Goal: Task Accomplishment & Management: Complete application form

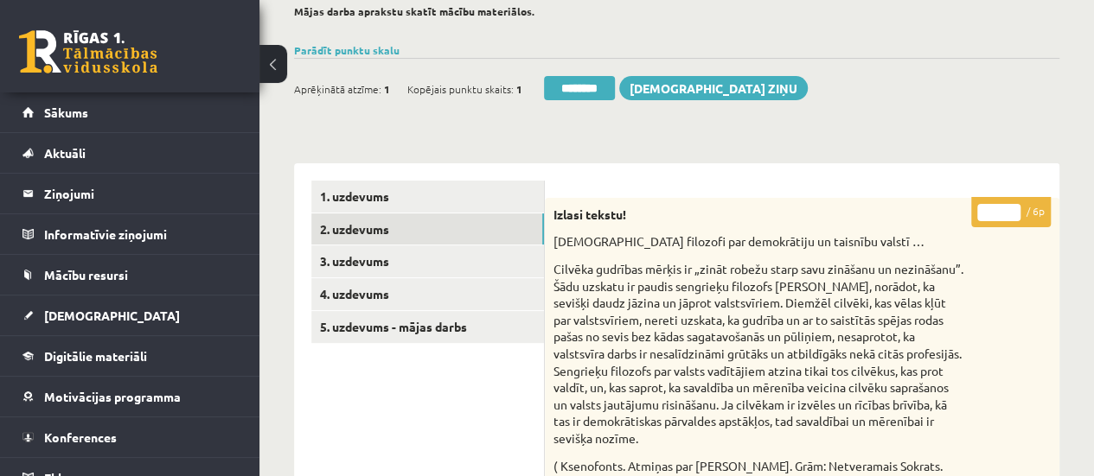
scroll to position [154, 0]
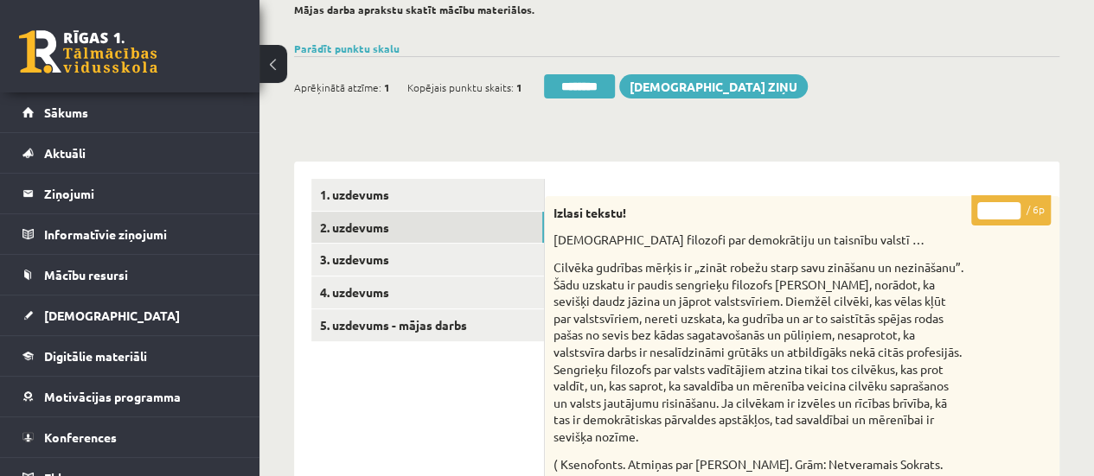
type input "*"
click at [1009, 202] on input "*" at bounding box center [998, 210] width 43 height 17
click at [495, 247] on link "3. uzdevums" at bounding box center [427, 260] width 233 height 32
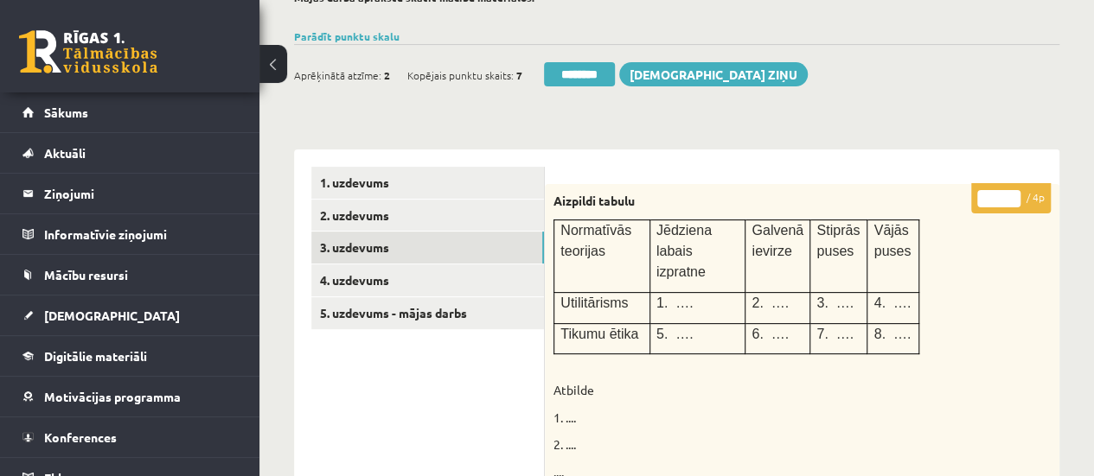
scroll to position [136, 0]
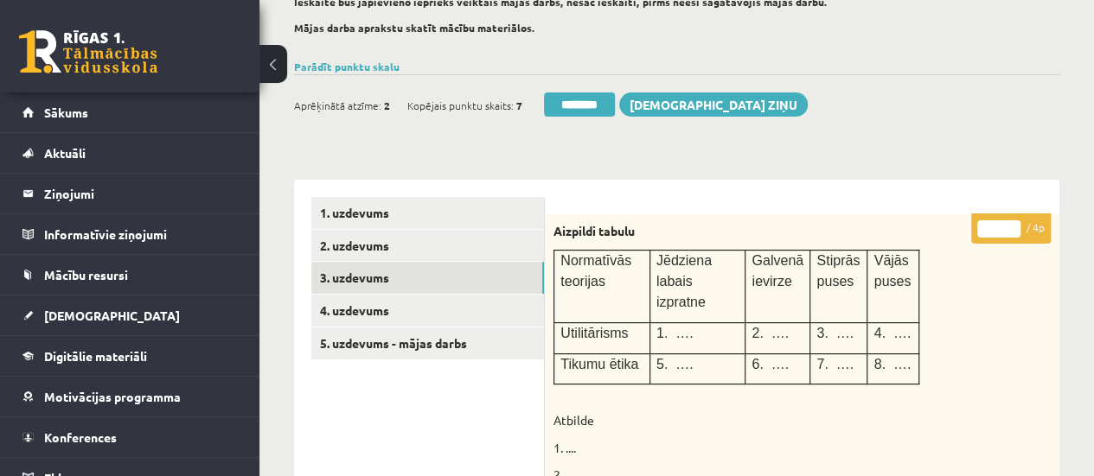
type input "*"
click at [1014, 226] on input "*" at bounding box center [998, 229] width 43 height 17
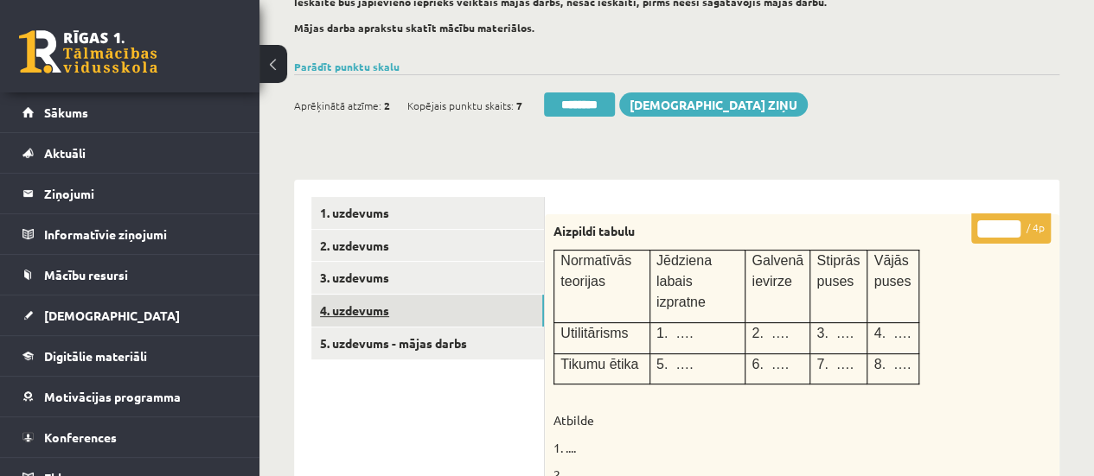
click at [455, 311] on link "4. uzdevums" at bounding box center [427, 311] width 233 height 32
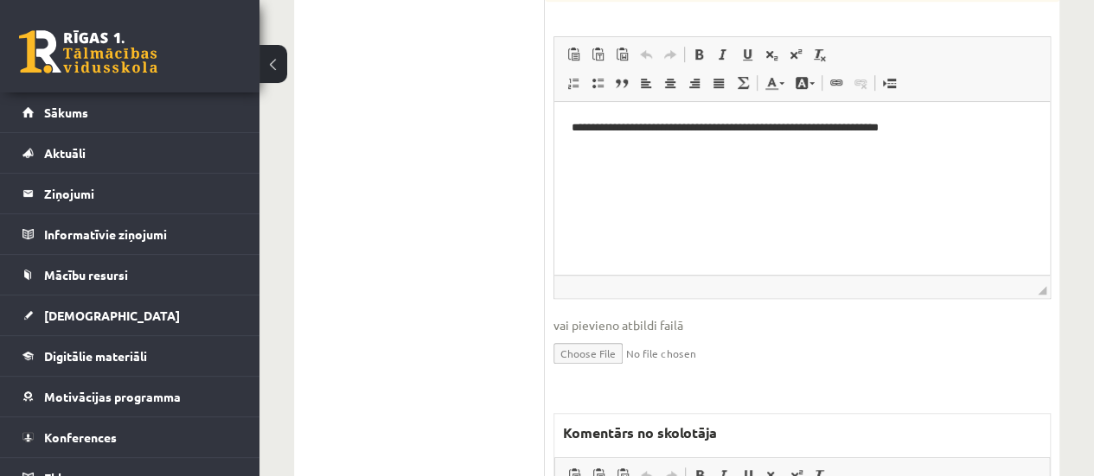
scroll to position [277, 0]
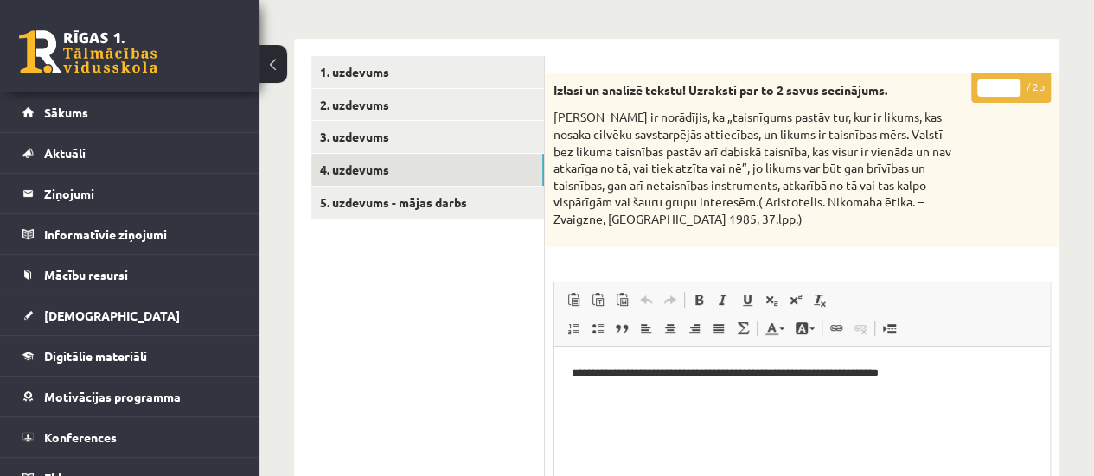
type input "*"
click at [1010, 86] on input "*" at bounding box center [998, 88] width 43 height 17
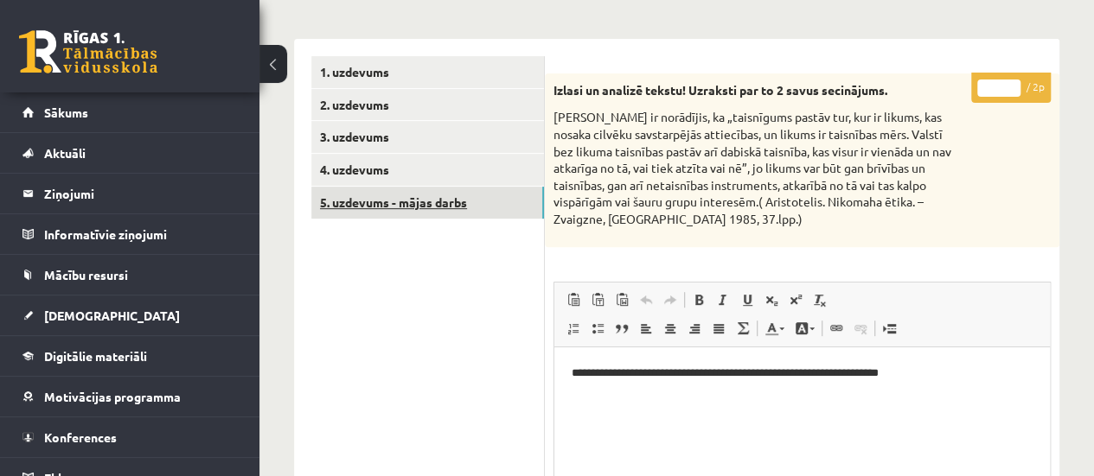
click at [504, 201] on link "5. uzdevums - mājas darbs" at bounding box center [427, 203] width 233 height 32
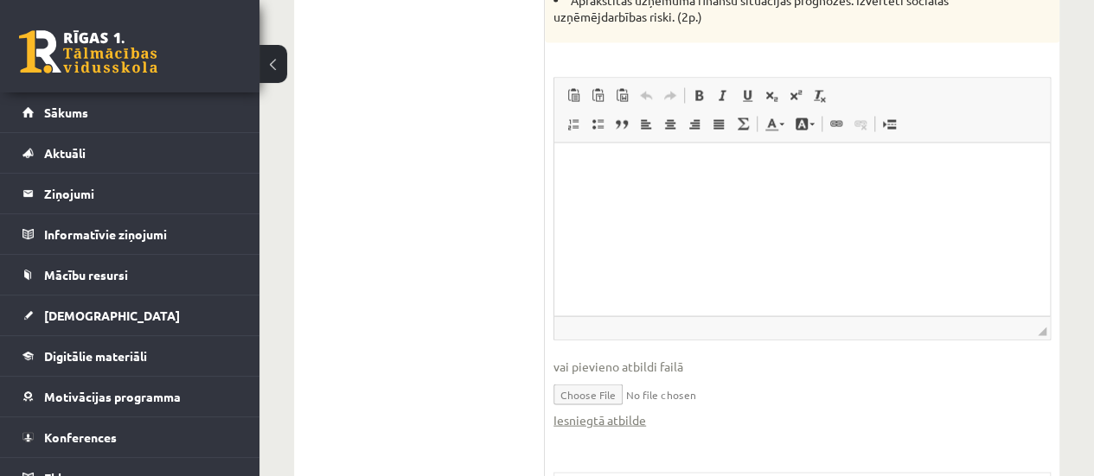
scroll to position [1696, 0]
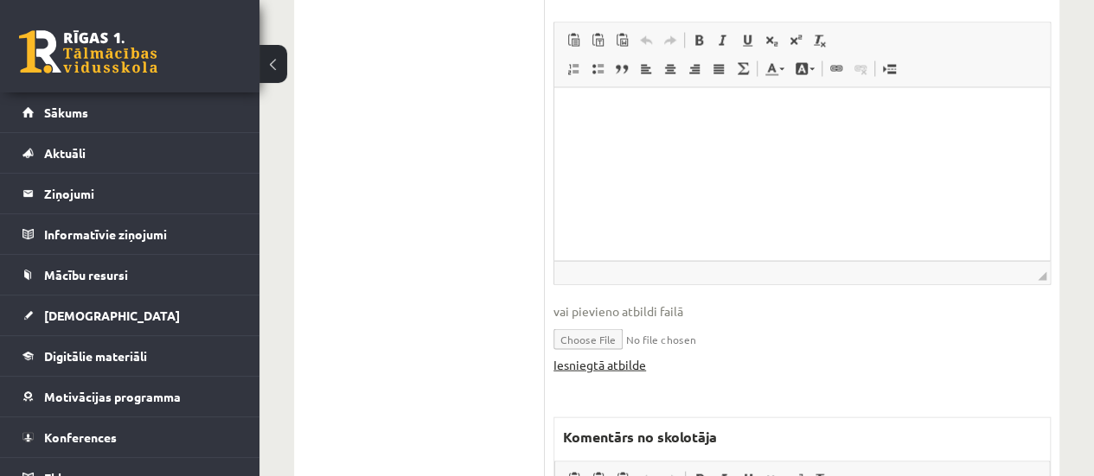
click at [602, 364] on link "Iesniegtā atbilde" at bounding box center [599, 365] width 93 height 18
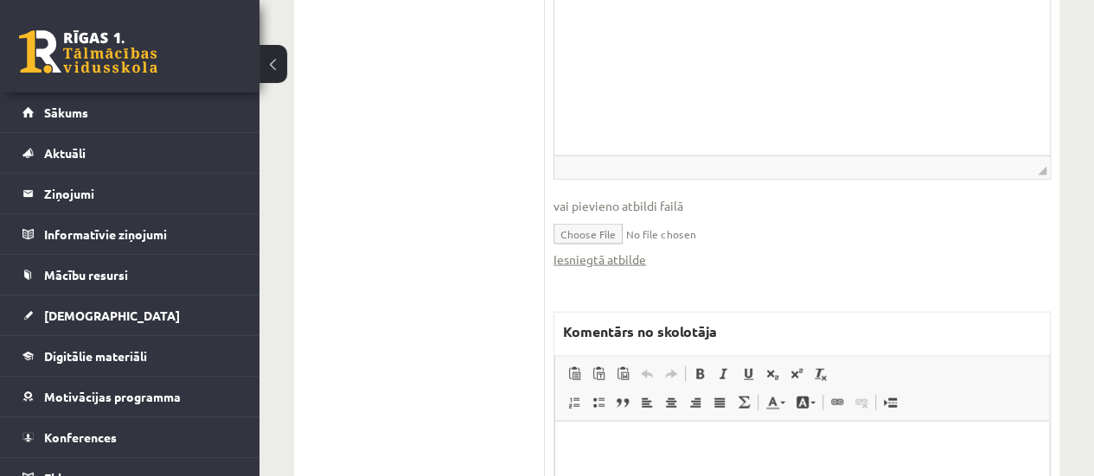
scroll to position [1895, 0]
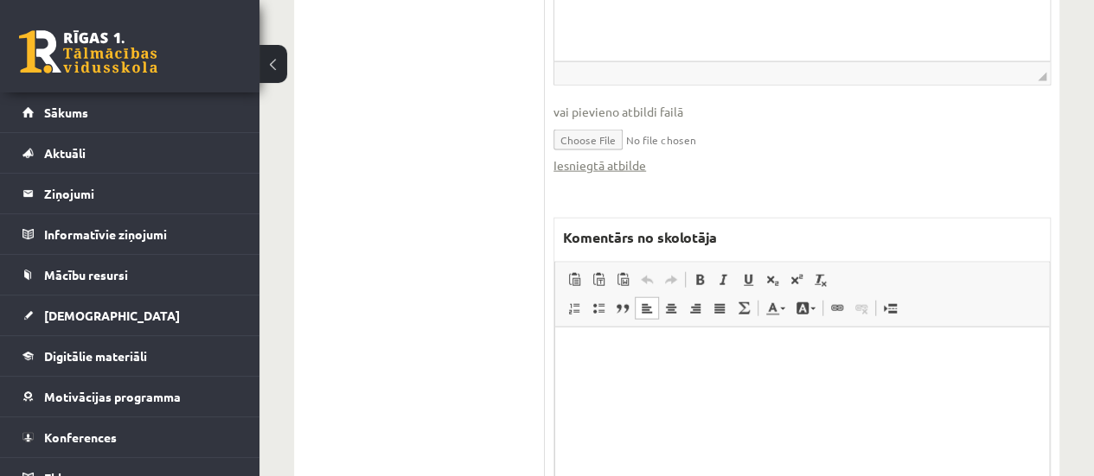
click at [728, 380] on html at bounding box center [802, 353] width 494 height 53
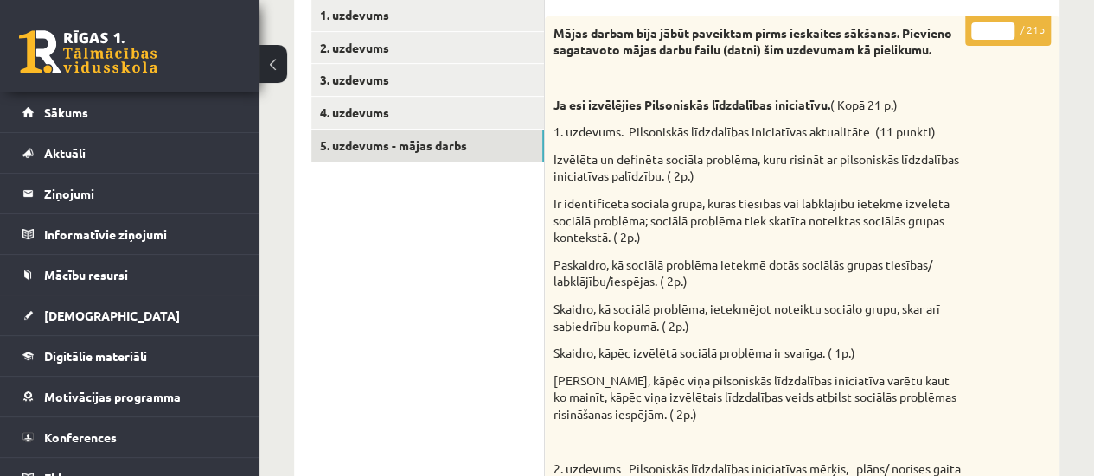
scroll to position [269, 0]
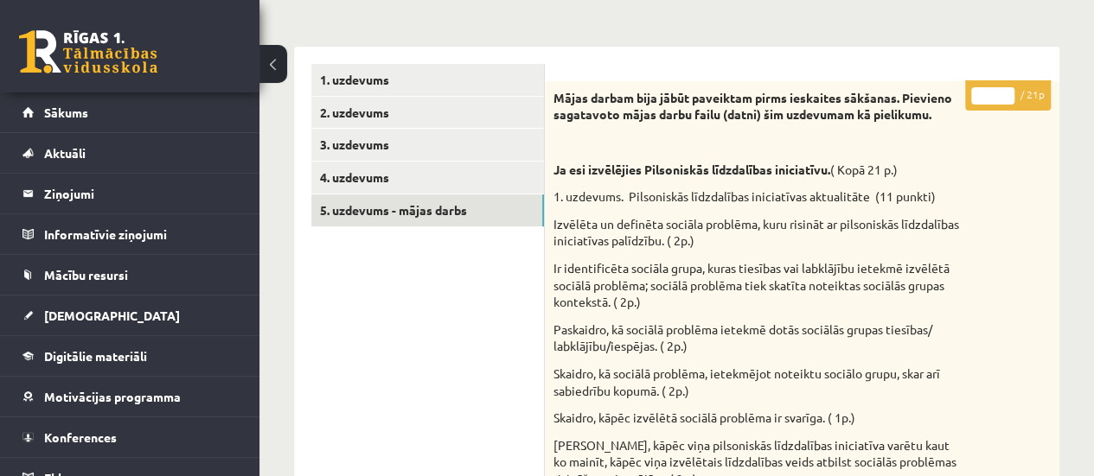
click at [1006, 91] on input "*" at bounding box center [992, 95] width 43 height 17
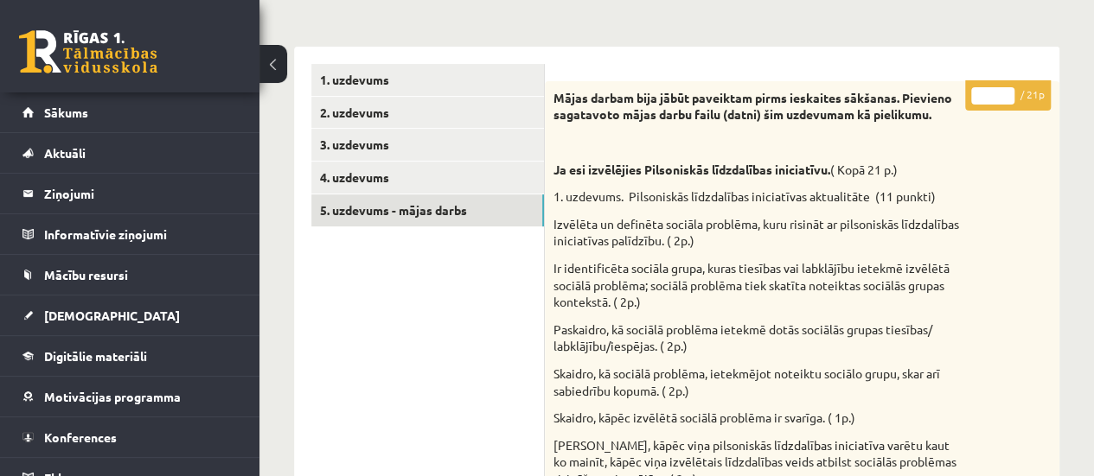
click at [1006, 91] on input "*" at bounding box center [992, 95] width 43 height 17
type input "*"
click at [1006, 91] on input "*" at bounding box center [992, 95] width 43 height 17
click at [524, 74] on link "1. uzdevums" at bounding box center [427, 80] width 233 height 32
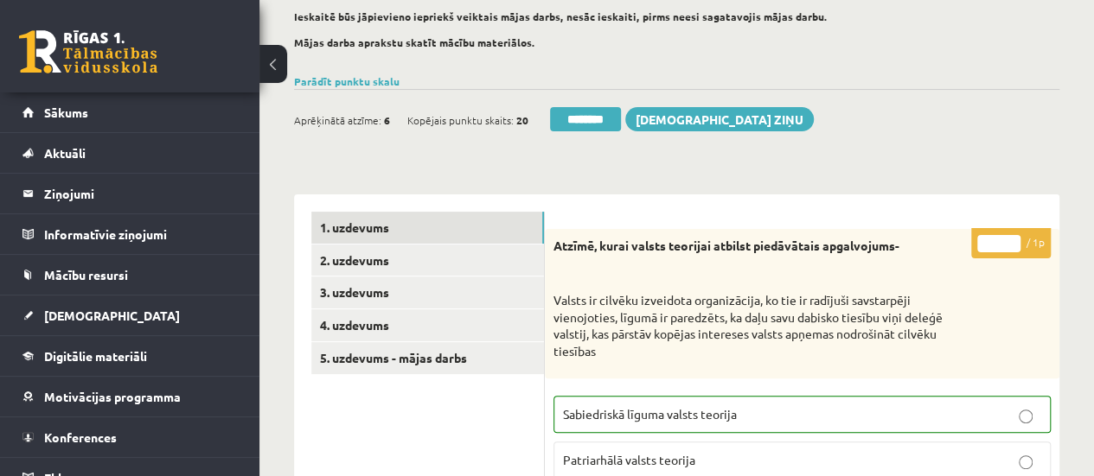
scroll to position [103, 0]
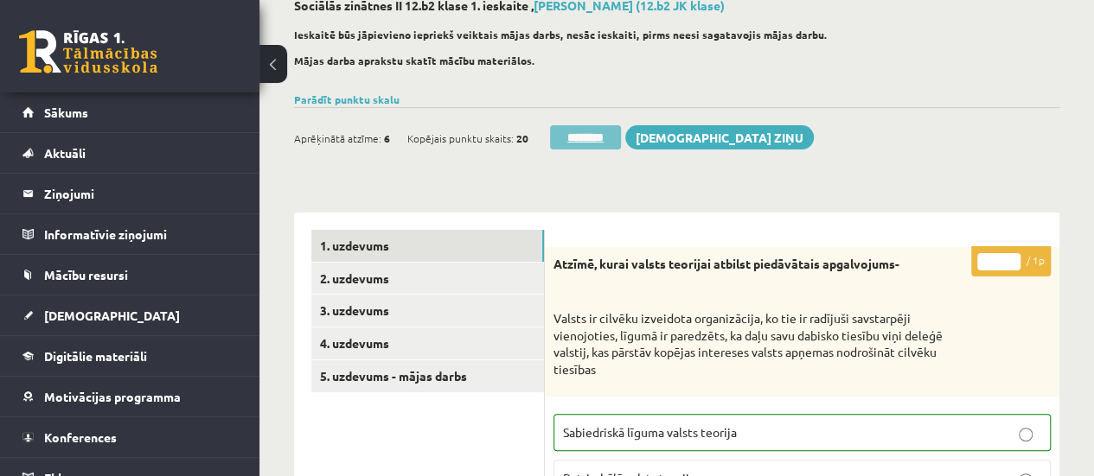
click at [583, 131] on input "********" at bounding box center [585, 137] width 71 height 24
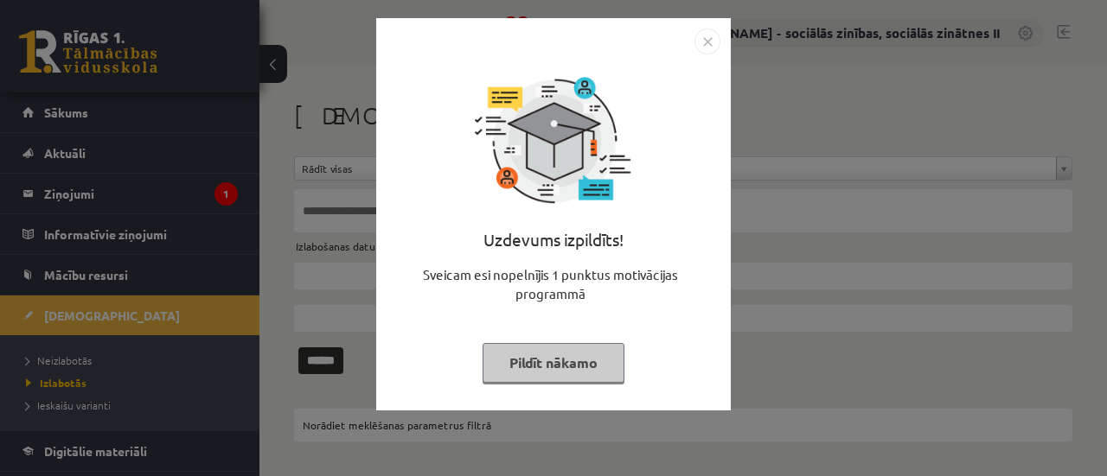
click at [562, 352] on button "Pildīt nākamo" at bounding box center [554, 363] width 142 height 40
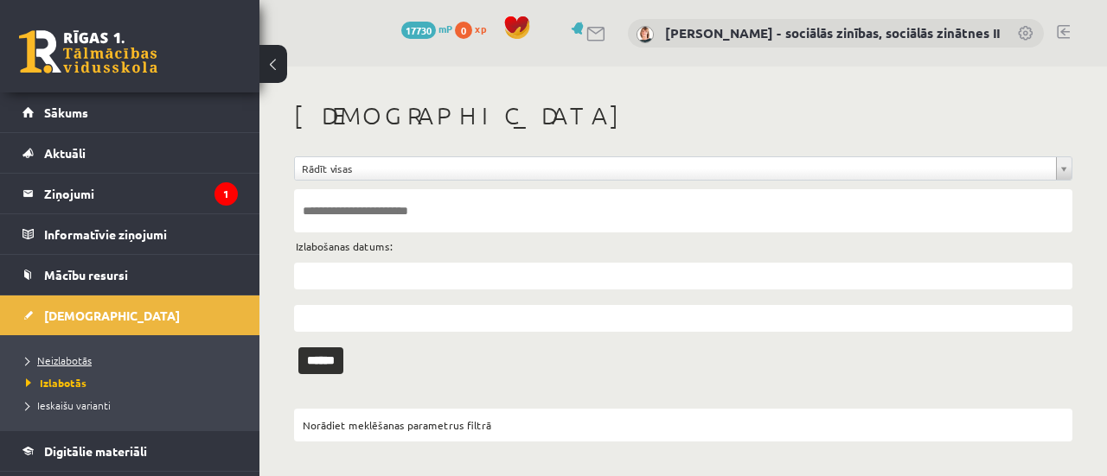
click at [74, 354] on span "Neizlabotās" at bounding box center [59, 361] width 66 height 14
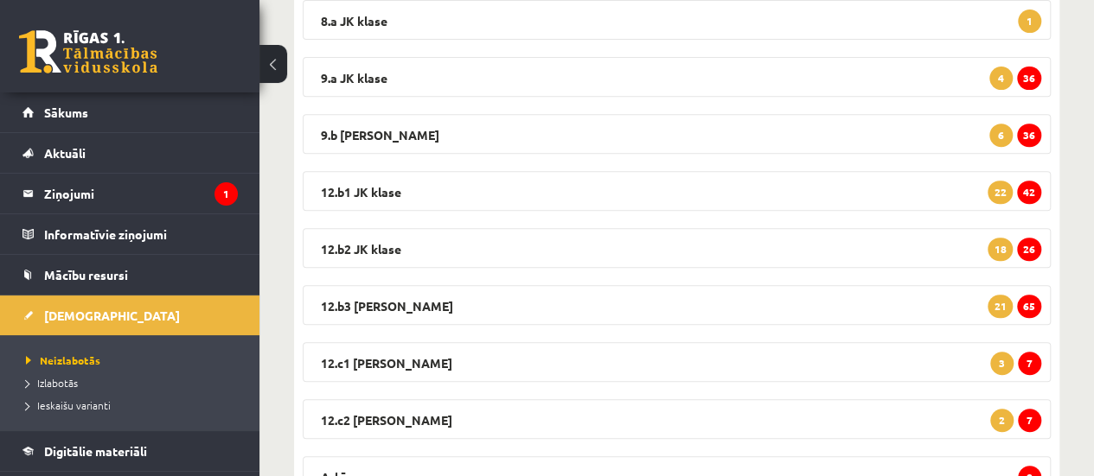
scroll to position [320, 0]
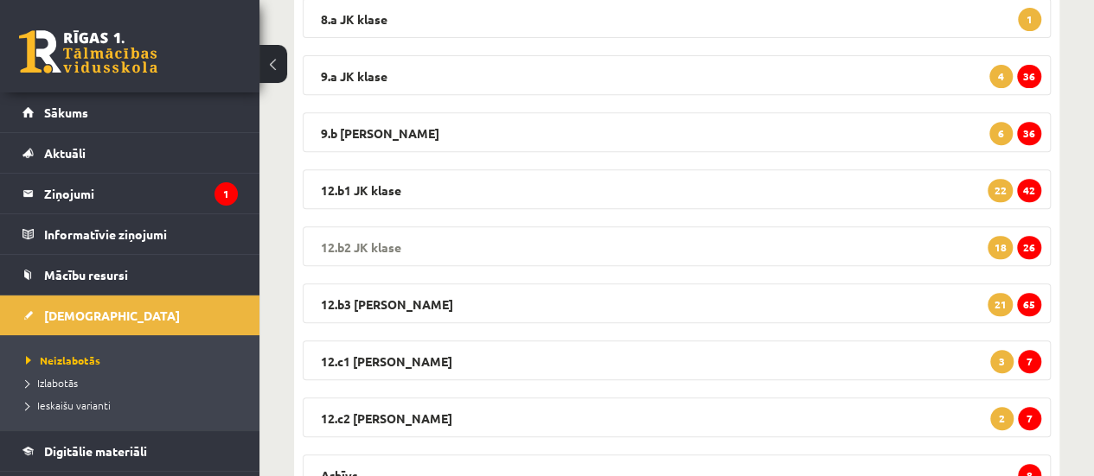
click at [1026, 250] on span "26" at bounding box center [1029, 247] width 24 height 23
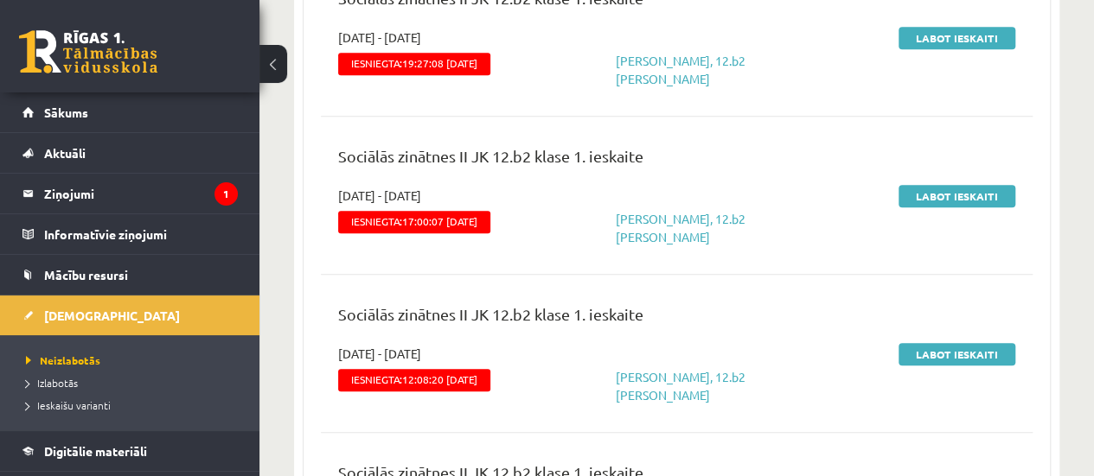
scroll to position [620, 0]
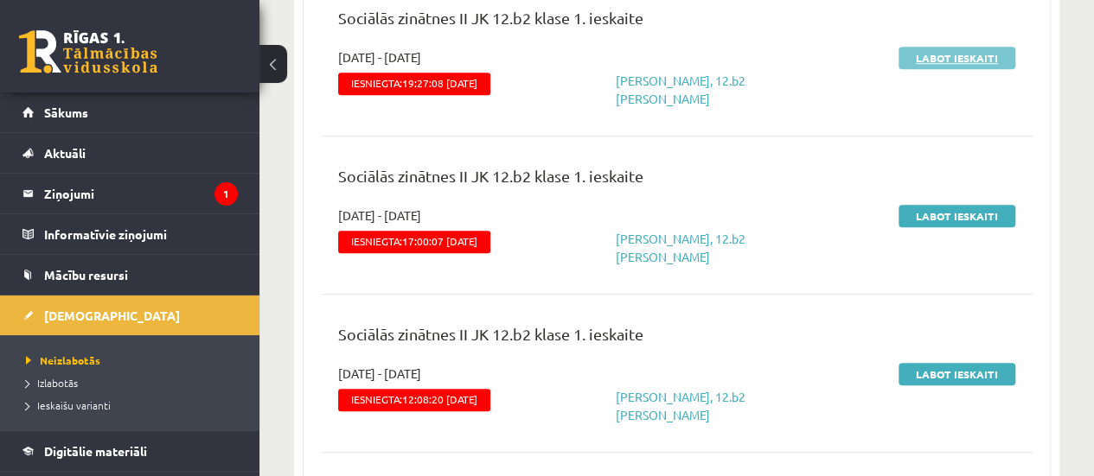
click at [946, 48] on link "Labot ieskaiti" at bounding box center [956, 58] width 117 height 22
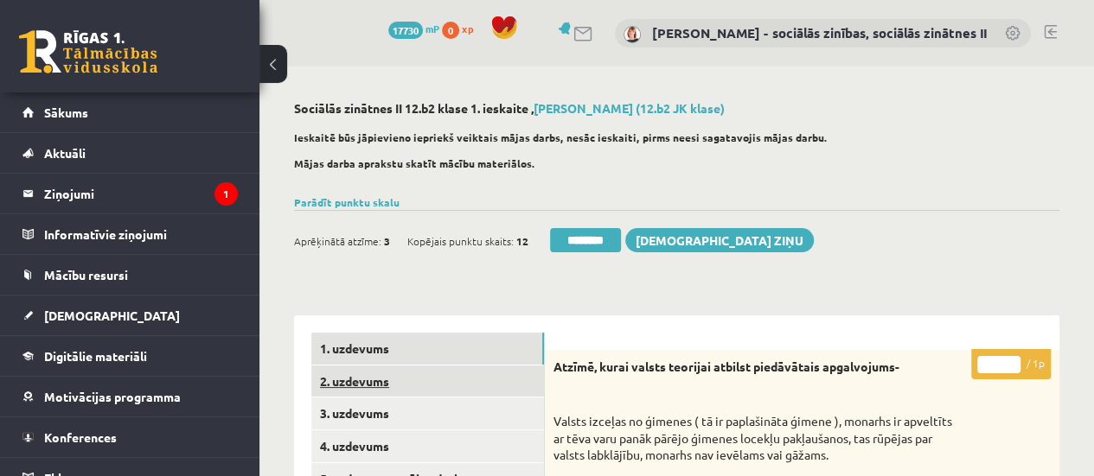
click at [444, 382] on link "2. uzdevums" at bounding box center [427, 382] width 233 height 32
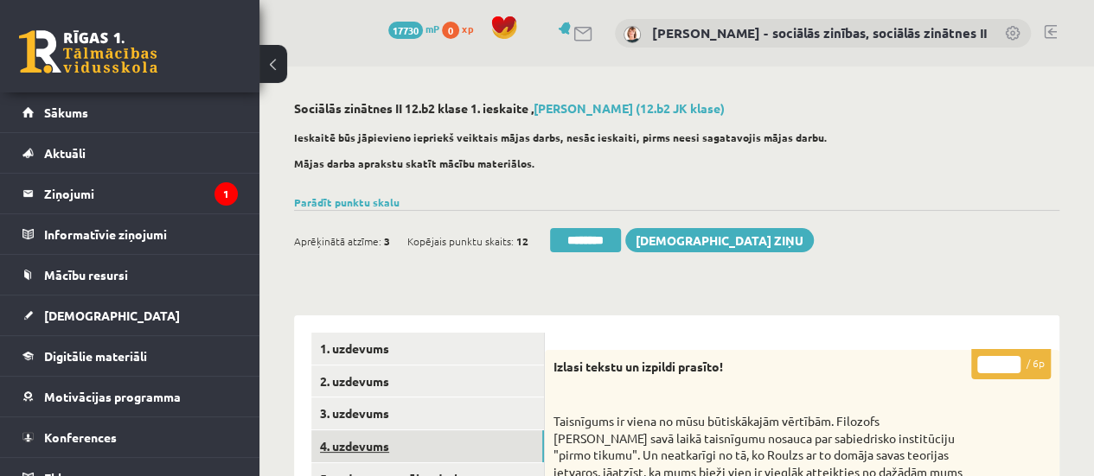
click at [425, 451] on link "4. uzdevums" at bounding box center [427, 447] width 233 height 32
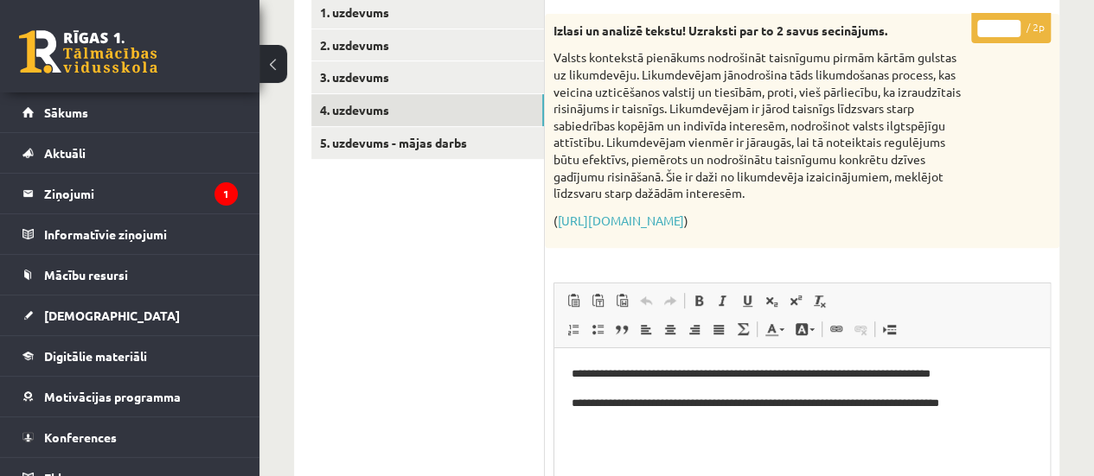
scroll to position [348, 0]
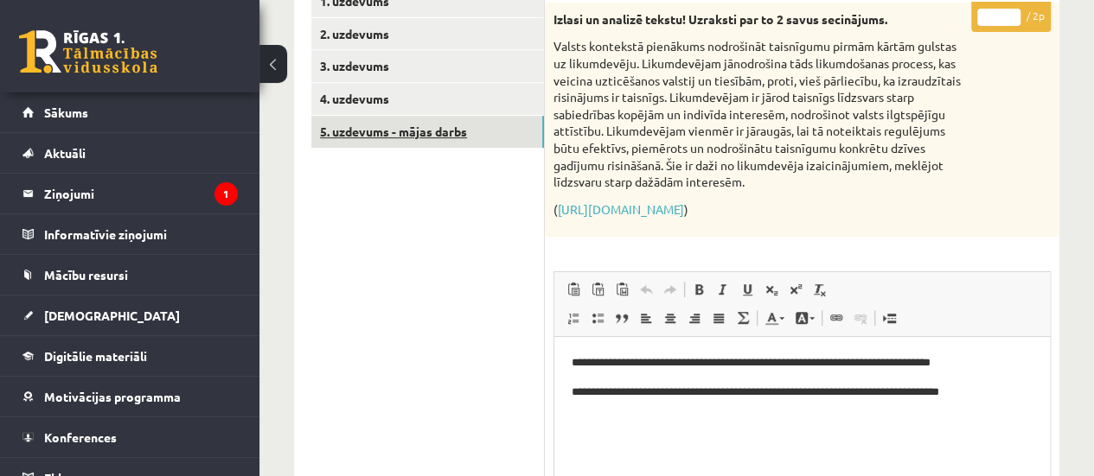
click at [462, 142] on link "5. uzdevums - mājas darbs" at bounding box center [427, 132] width 233 height 32
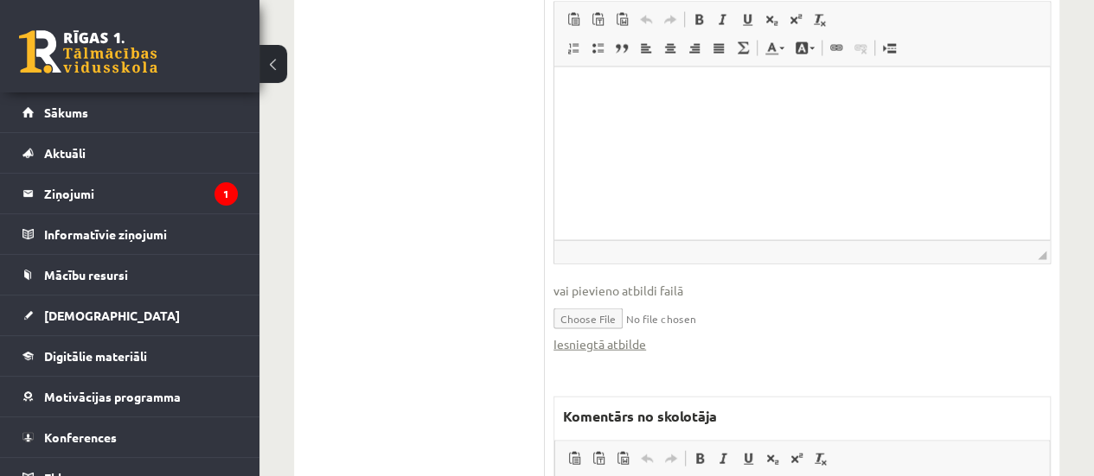
scroll to position [1844, 0]
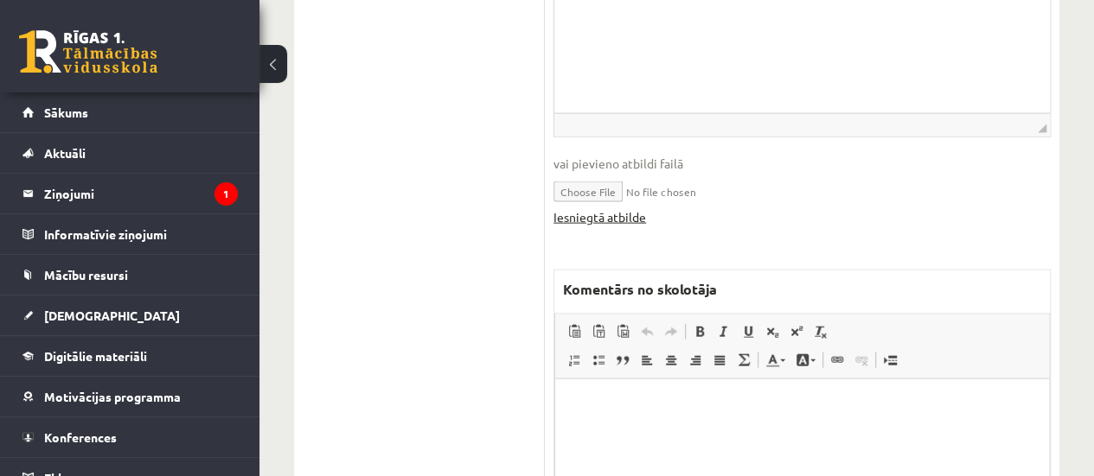
click at [586, 210] on link "Iesniegtā atbilde" at bounding box center [599, 217] width 93 height 18
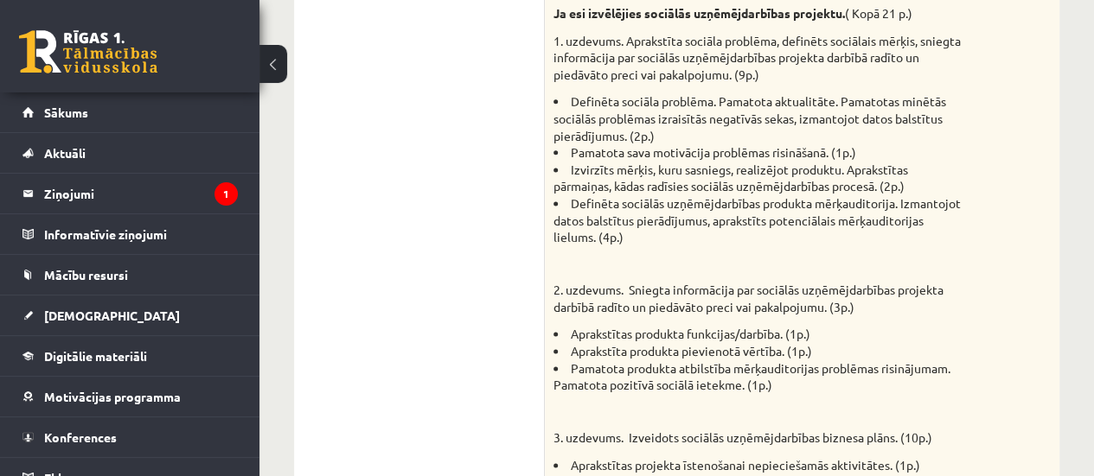
scroll to position [1077, 0]
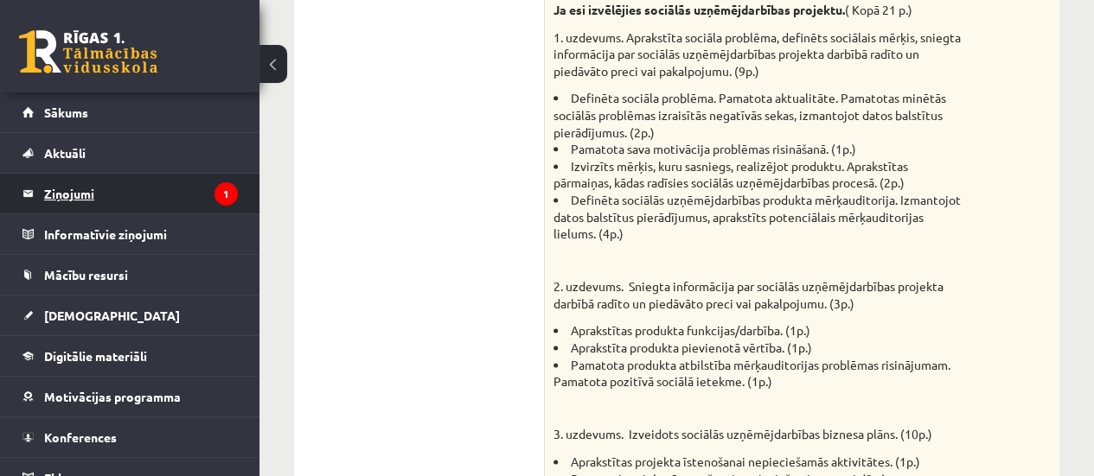
click at [66, 200] on legend "Ziņojumi 1" at bounding box center [141, 194] width 194 height 40
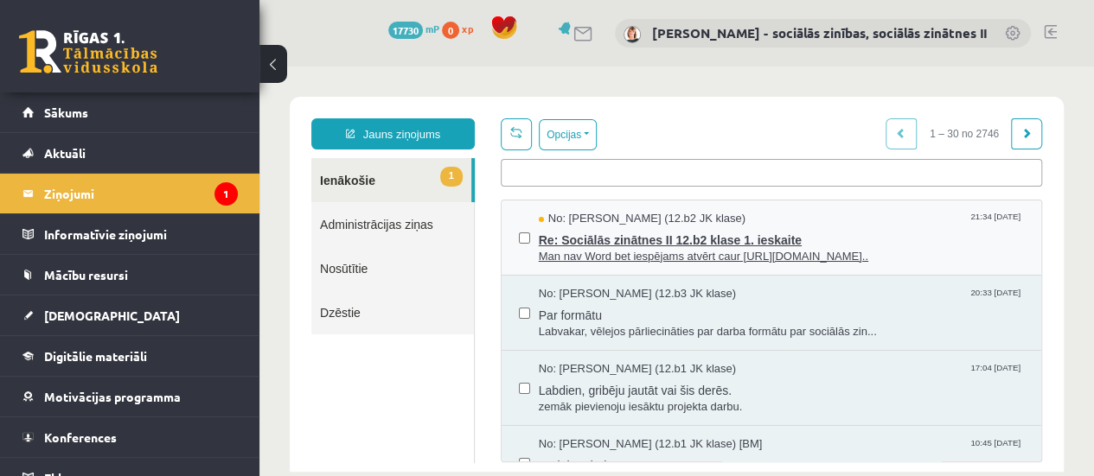
click at [621, 239] on span "Re: Sociālās zinātnes II 12.b2 klase 1. ieskaite" at bounding box center [781, 238] width 485 height 22
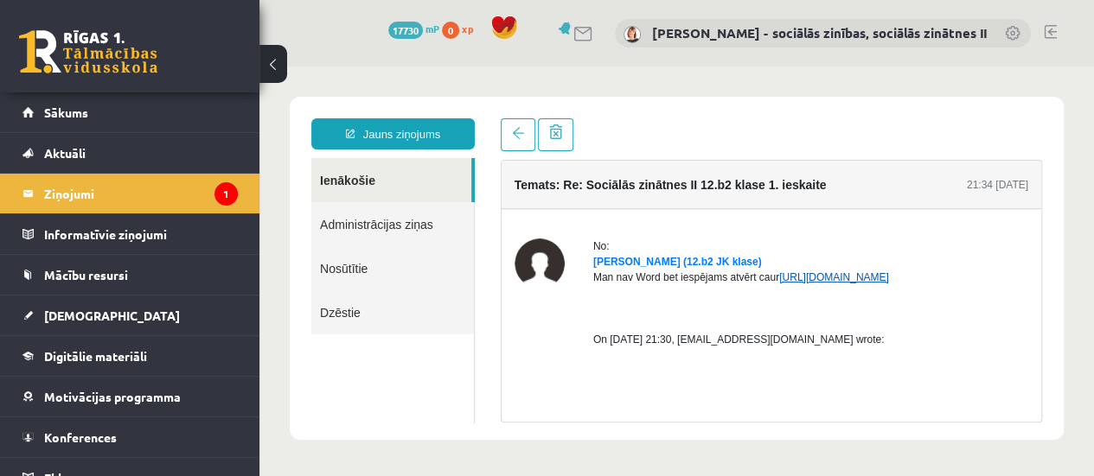
click at [779, 284] on link "https://docs.google.com/document/d/1qULoGuelKTTjcvV99maMwNNSIzwz3yu81tzPk_htQLU…" at bounding box center [834, 278] width 110 height 12
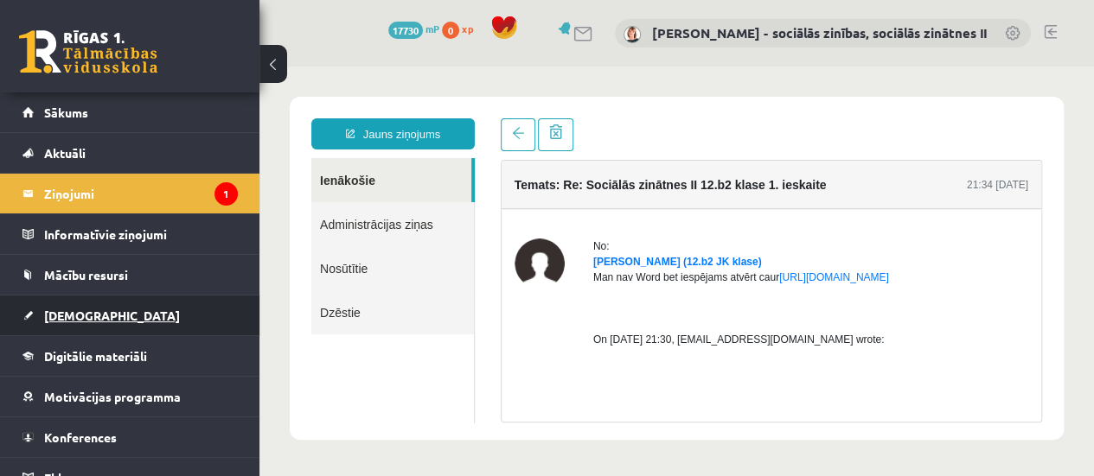
click at [76, 312] on span "[DEMOGRAPHIC_DATA]" at bounding box center [112, 316] width 136 height 16
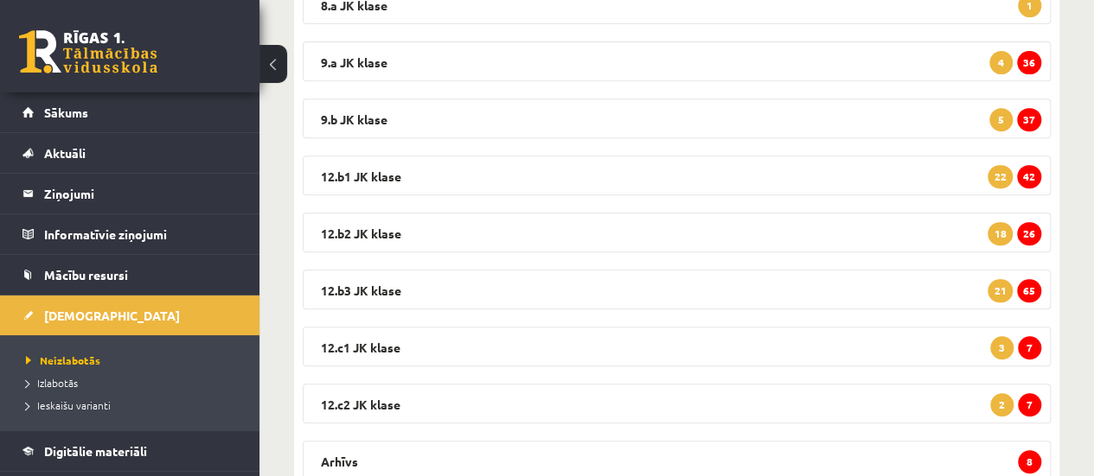
scroll to position [336, 0]
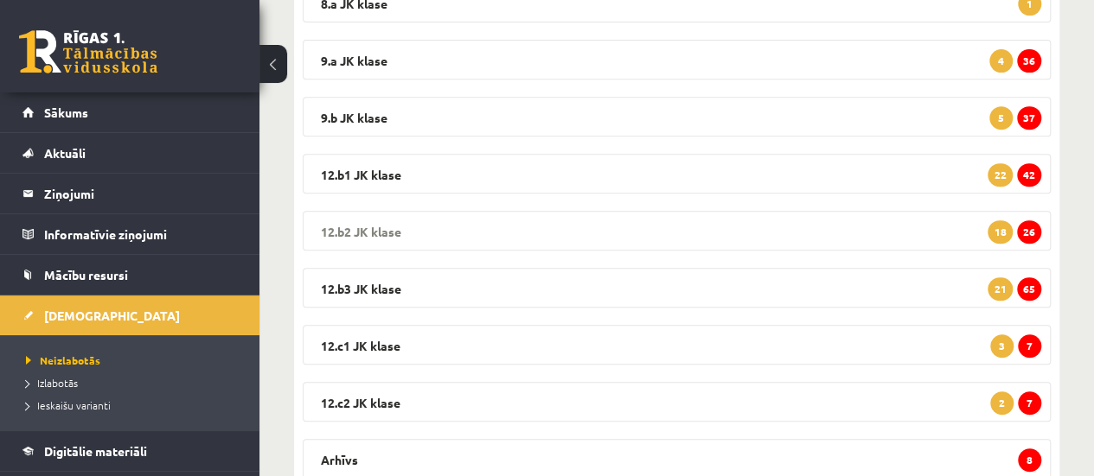
click at [1029, 234] on span "26" at bounding box center [1029, 232] width 24 height 23
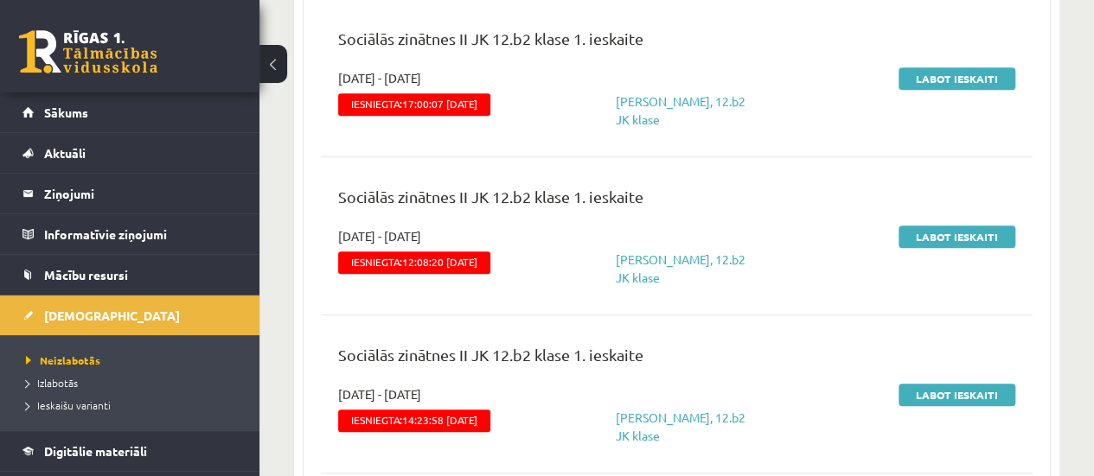
scroll to position [777, 0]
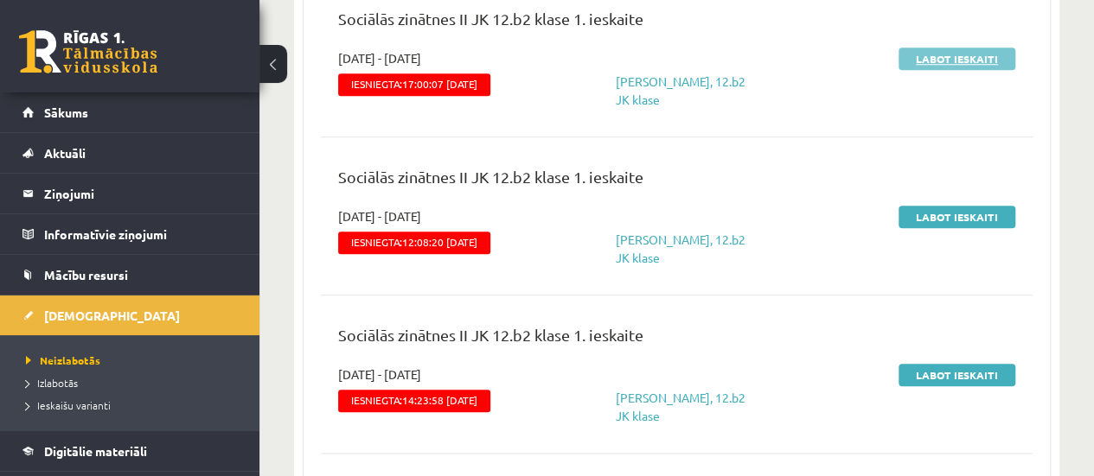
click at [964, 61] on link "Labot ieskaiti" at bounding box center [956, 59] width 117 height 22
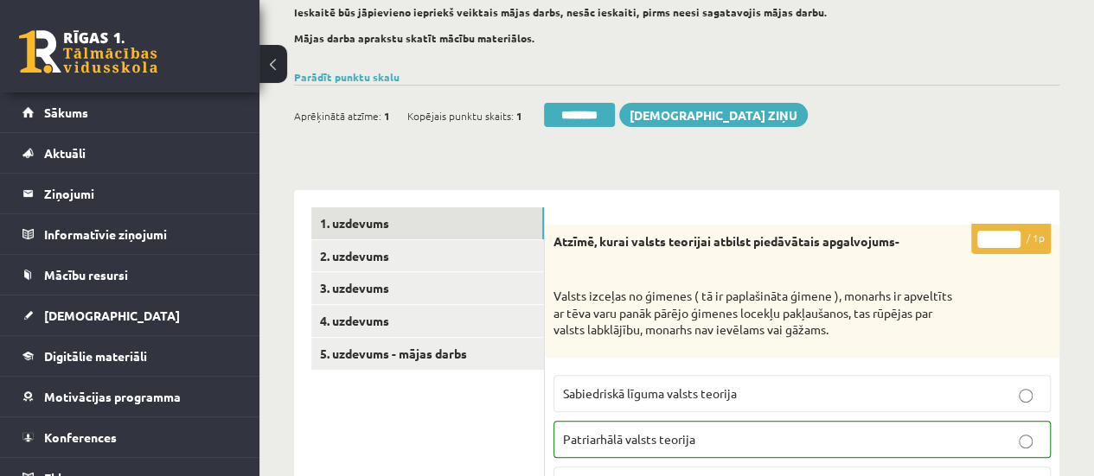
scroll to position [137, 0]
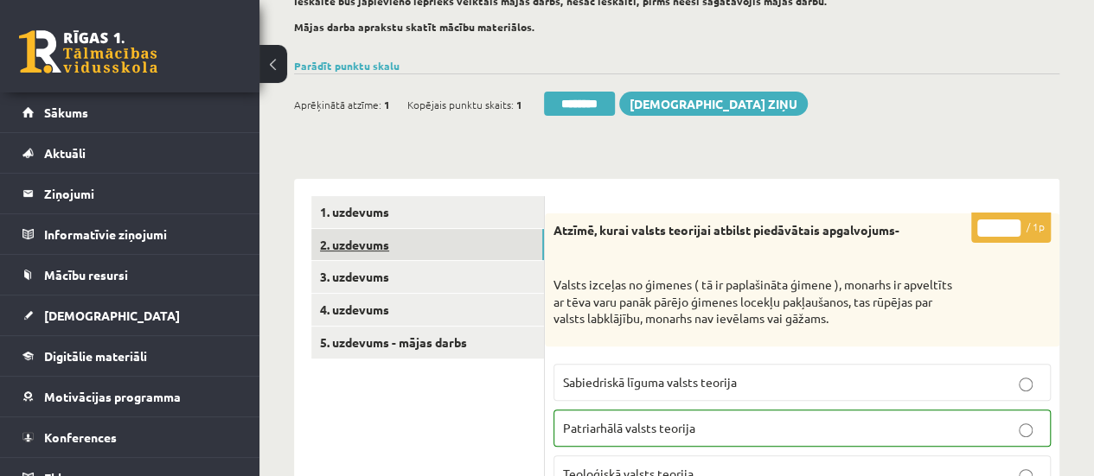
click at [480, 240] on link "2. uzdevums" at bounding box center [427, 245] width 233 height 32
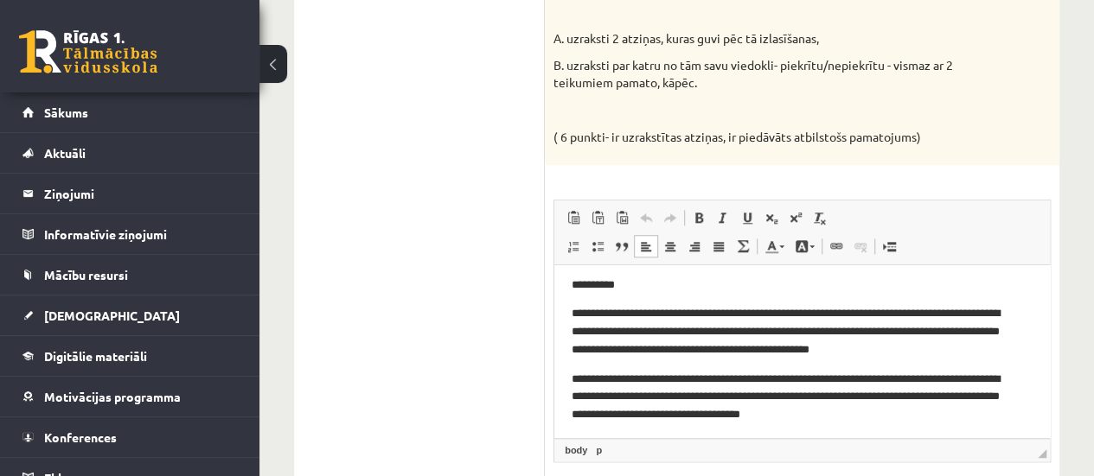
scroll to position [144, 0]
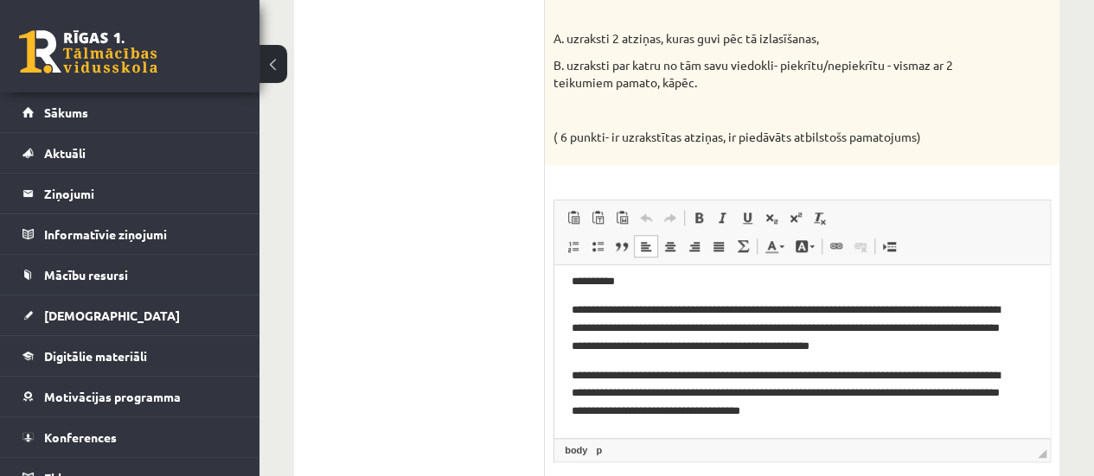
drag, startPoint x: 1045, startPoint y: 311, endPoint x: 1620, endPoint y: 621, distance: 653.1
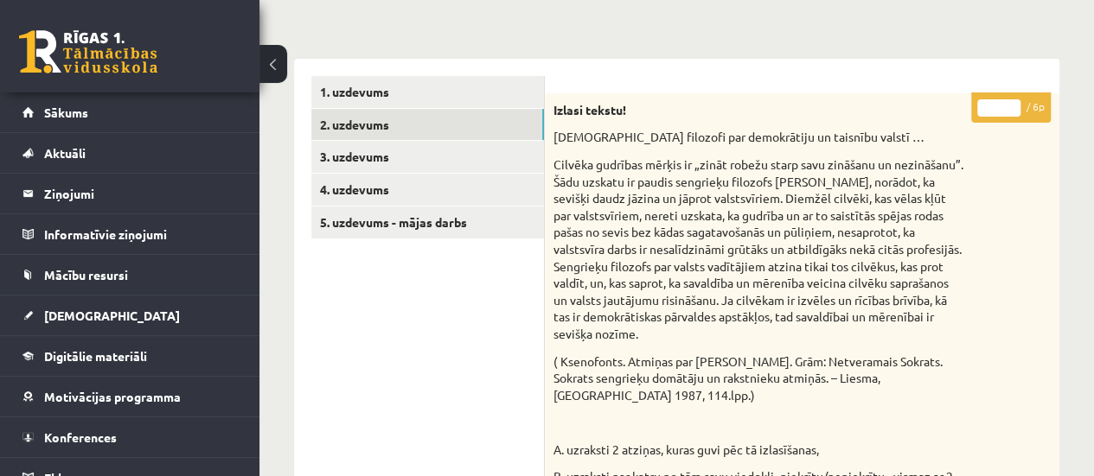
scroll to position [244, 0]
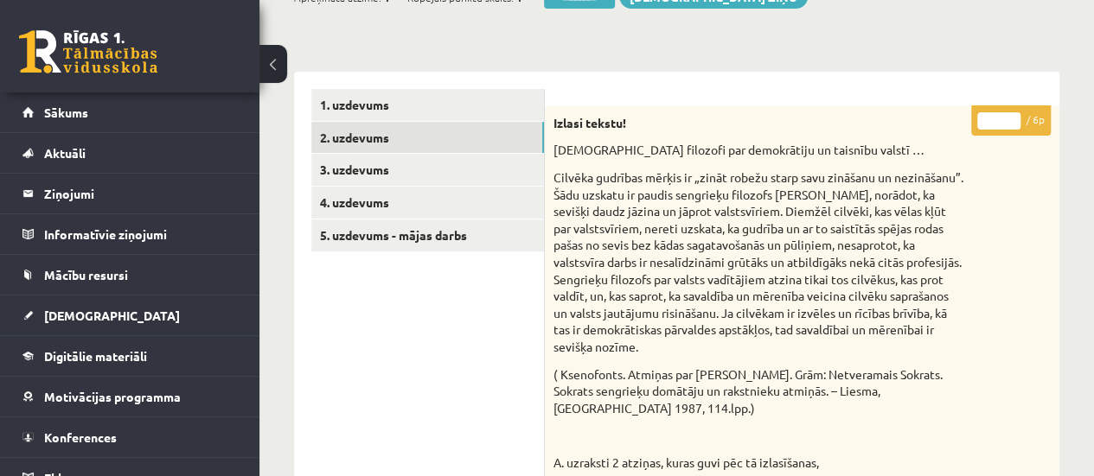
type input "*"
click at [1013, 113] on input "*" at bounding box center [998, 120] width 43 height 17
click at [516, 181] on link "3. uzdevums" at bounding box center [427, 170] width 233 height 32
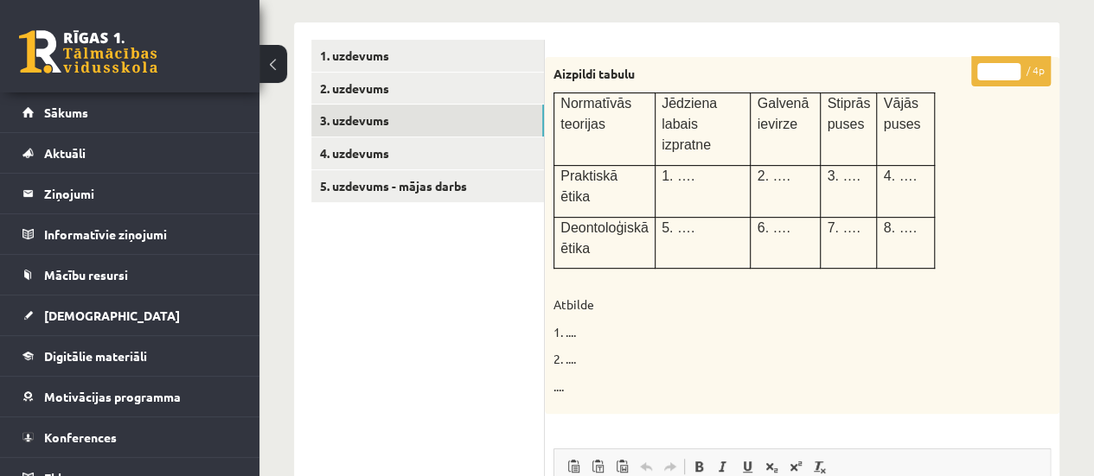
scroll to position [284, 0]
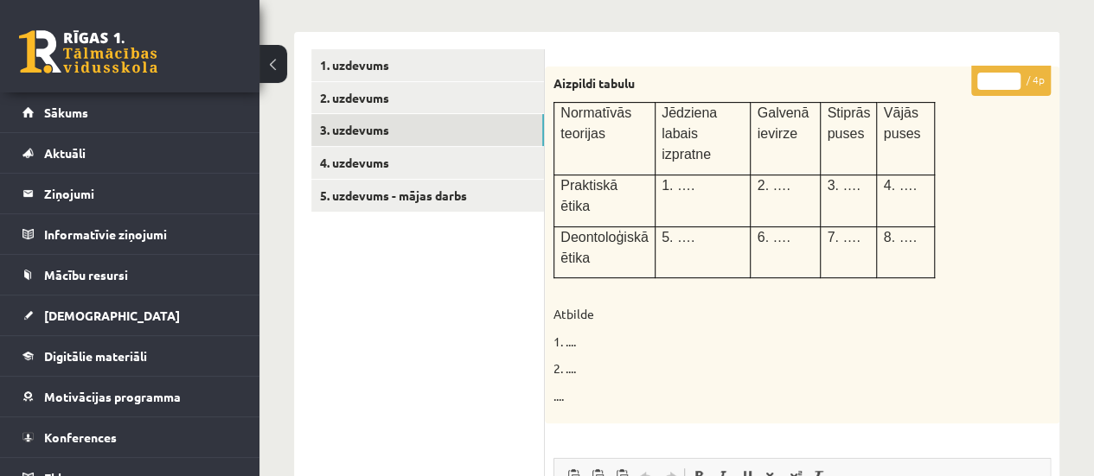
type input "*"
click at [1012, 79] on input "*" at bounding box center [998, 81] width 43 height 17
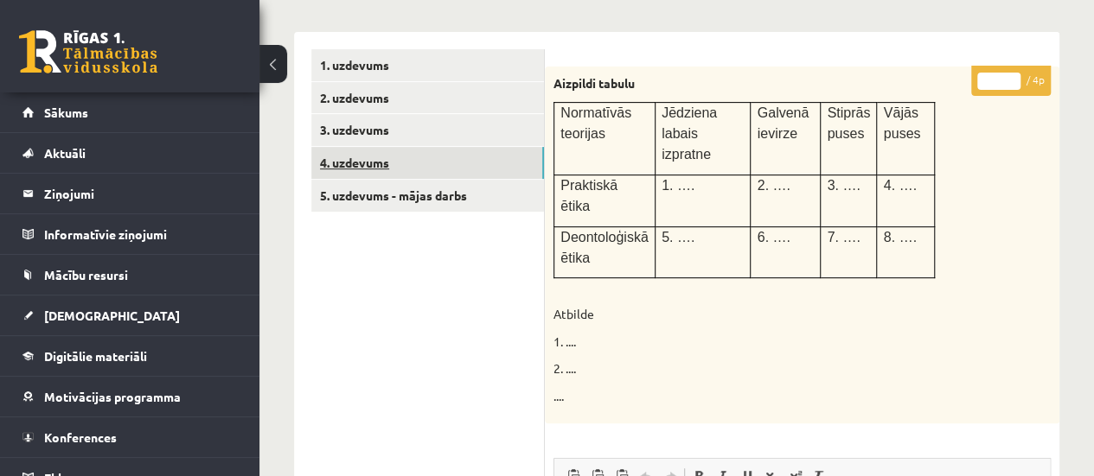
click at [500, 158] on link "4. uzdevums" at bounding box center [427, 163] width 233 height 32
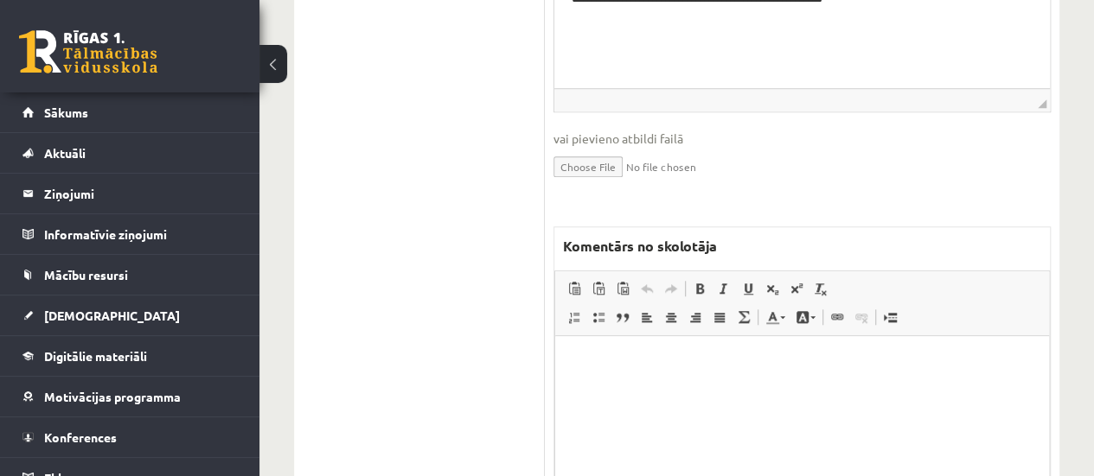
scroll to position [743, 0]
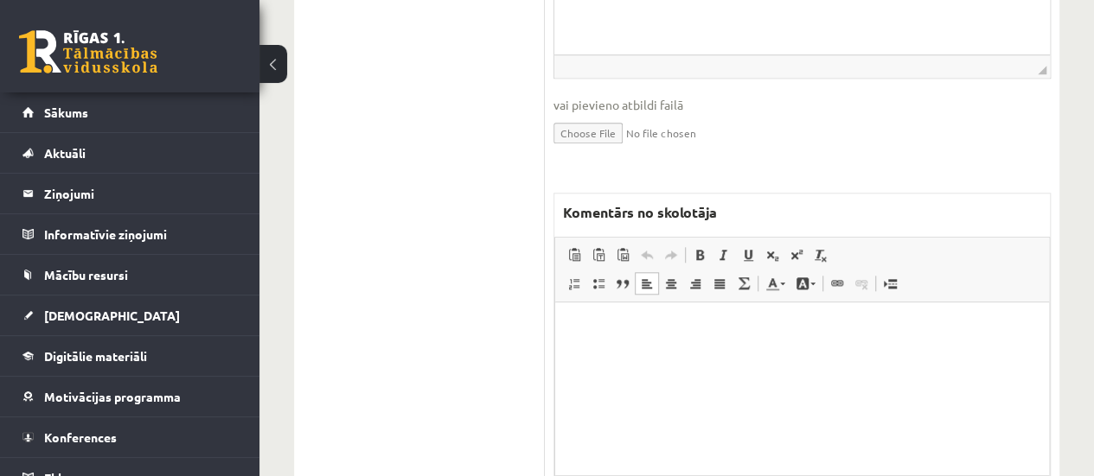
click at [792, 355] on html at bounding box center [802, 328] width 494 height 53
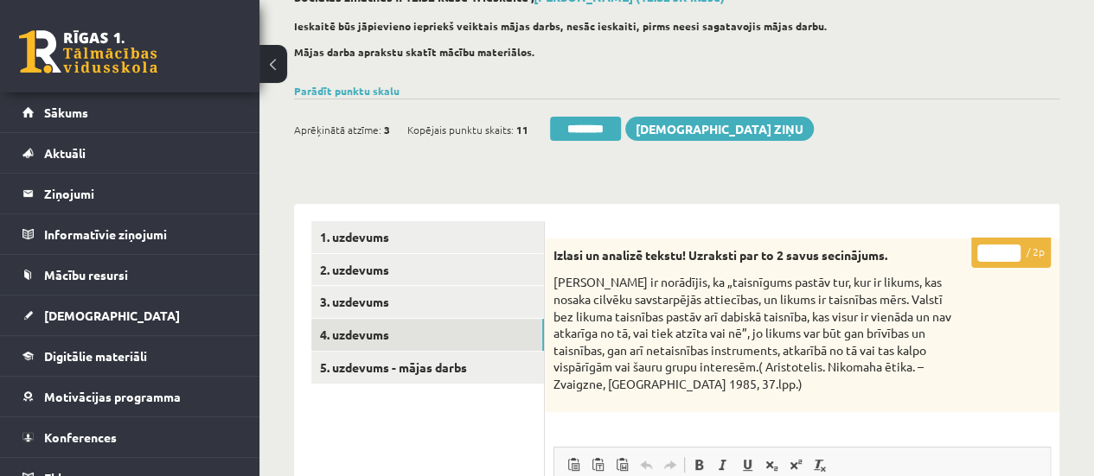
scroll to position [114, 0]
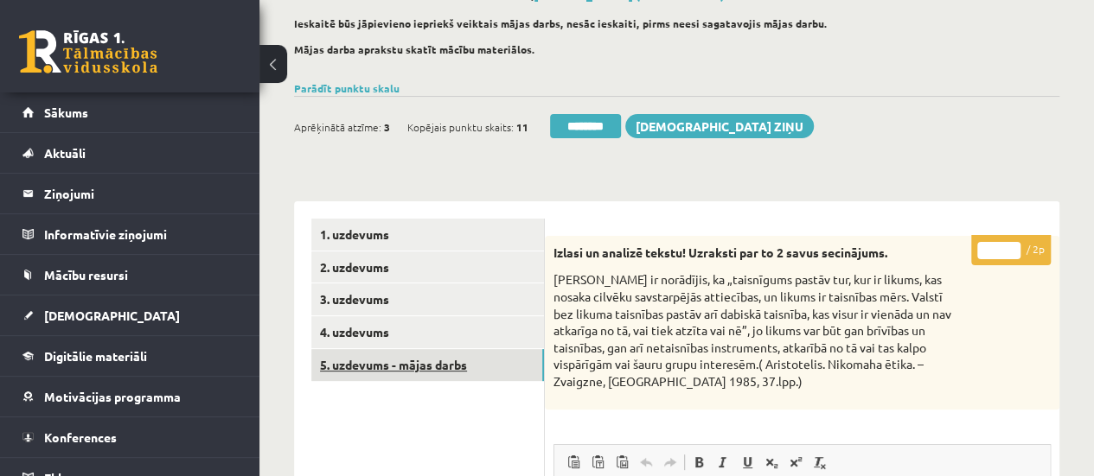
click at [482, 368] on link "5. uzdevums - mājas darbs" at bounding box center [427, 365] width 233 height 32
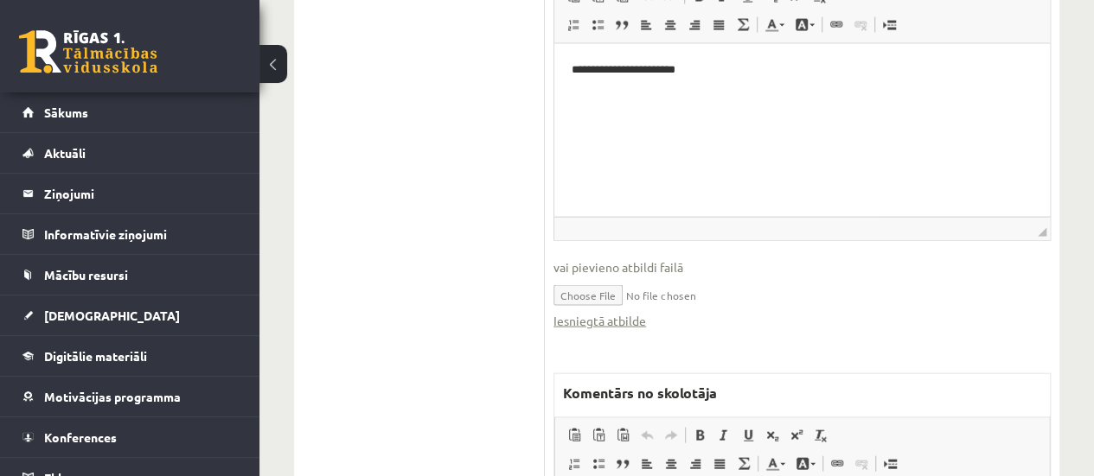
scroll to position [1766, 0]
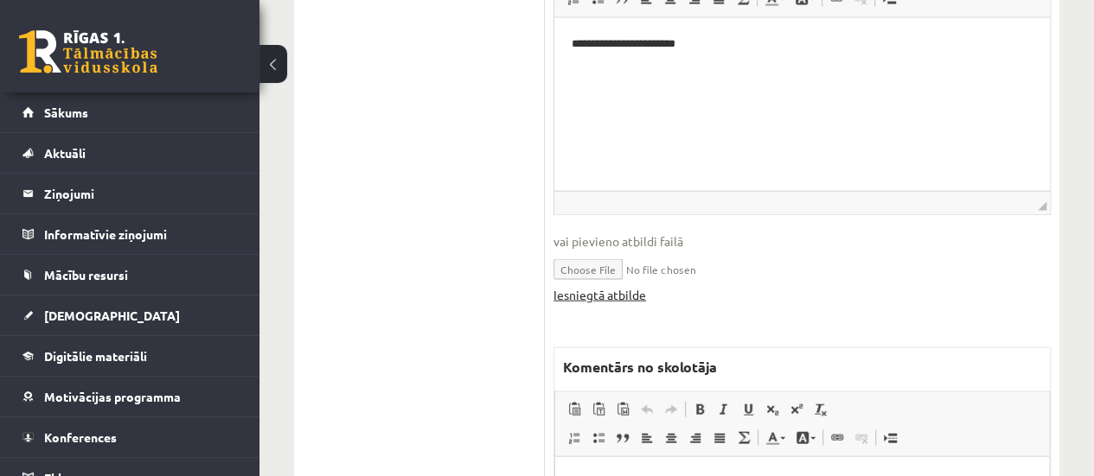
click at [619, 286] on link "Iesniegtā atbilde" at bounding box center [599, 295] width 93 height 18
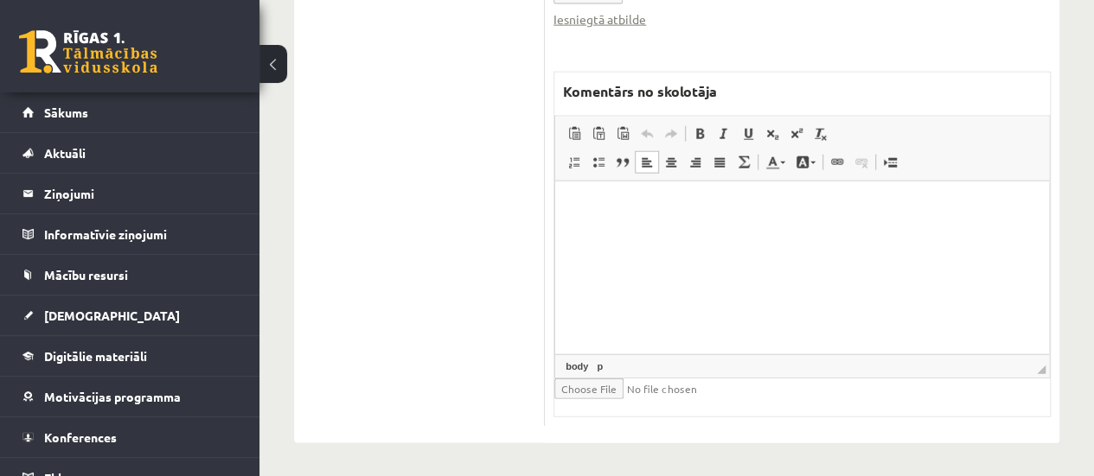
click at [759, 233] on html at bounding box center [802, 207] width 494 height 53
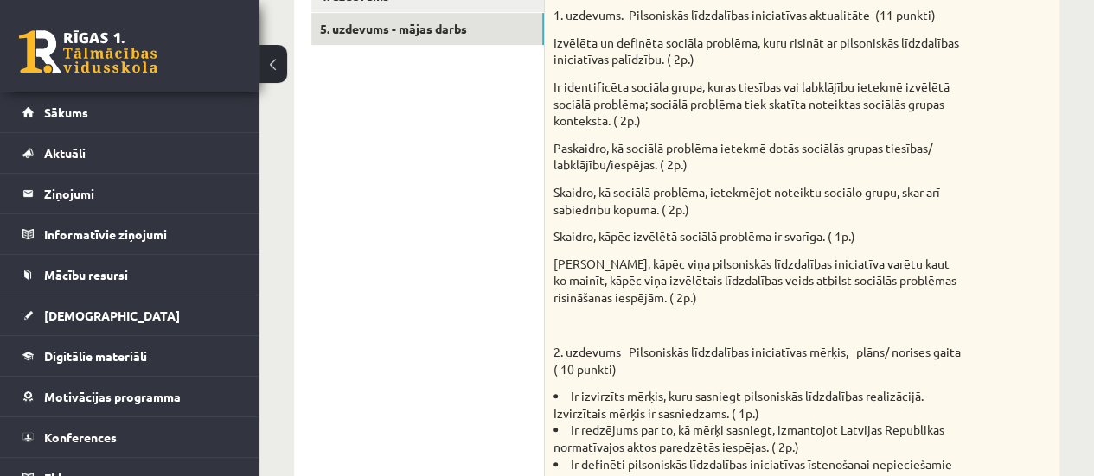
scroll to position [220, 0]
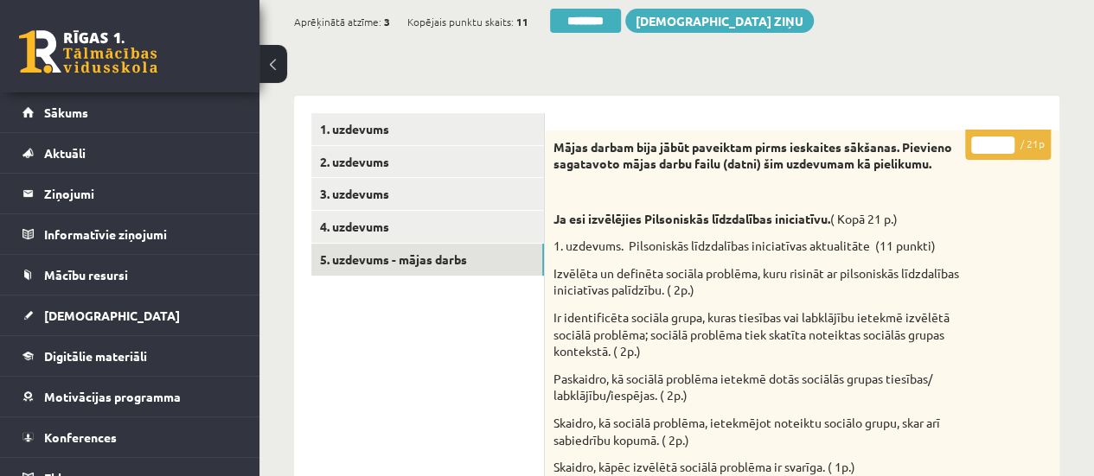
click at [1008, 143] on input "*" at bounding box center [992, 145] width 43 height 17
type input "**"
click at [1008, 143] on input "**" at bounding box center [992, 145] width 43 height 17
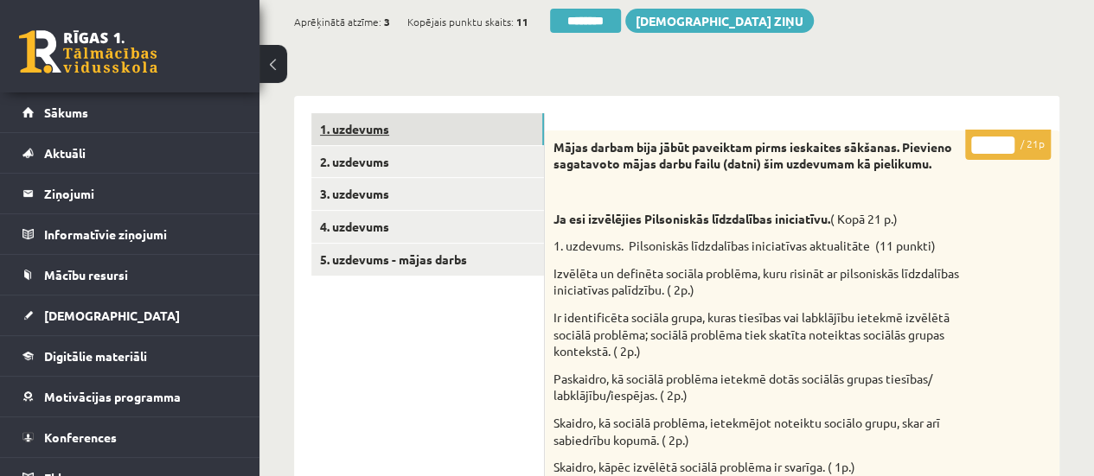
click at [450, 125] on link "1. uzdevums" at bounding box center [427, 129] width 233 height 32
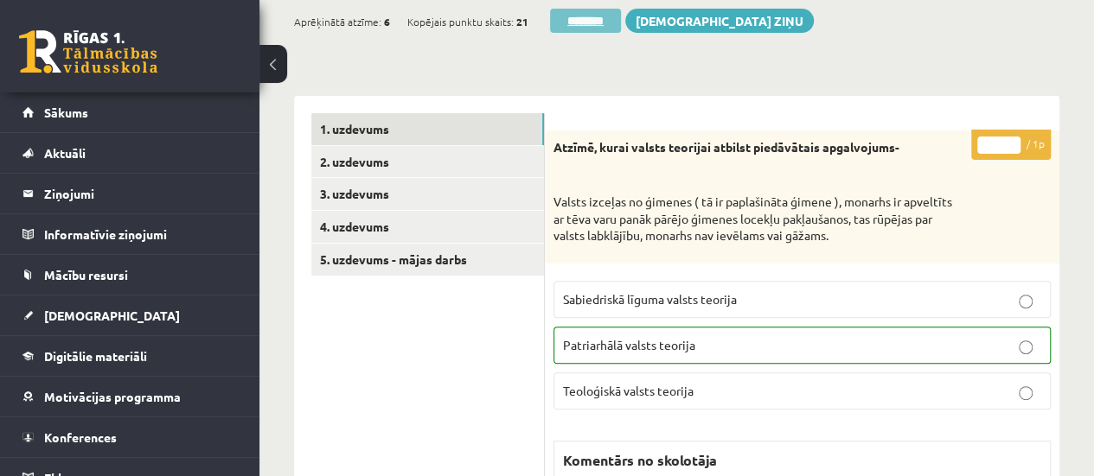
click at [593, 23] on input "********" at bounding box center [585, 21] width 71 height 24
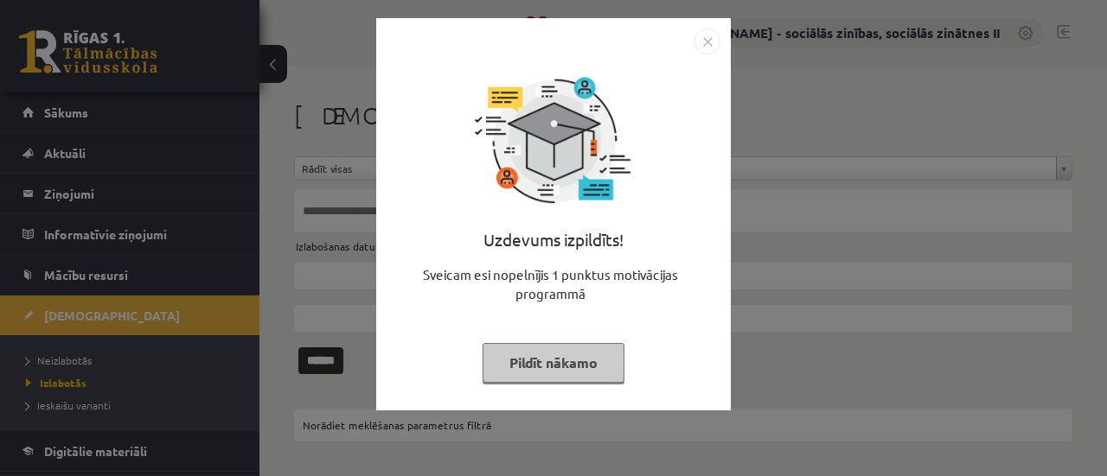
click at [501, 363] on button "Pildīt nākamo" at bounding box center [554, 363] width 142 height 40
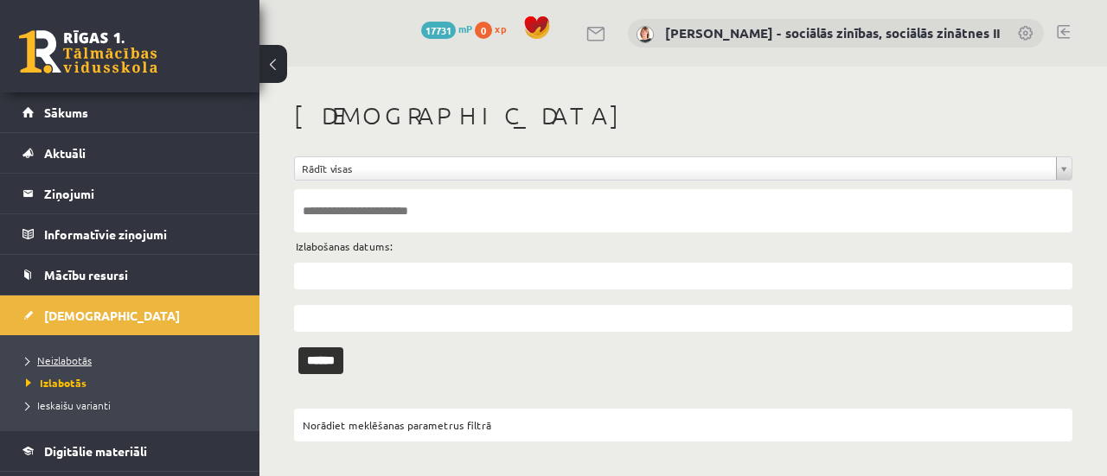
click at [62, 354] on span "Neizlabotās" at bounding box center [59, 361] width 66 height 14
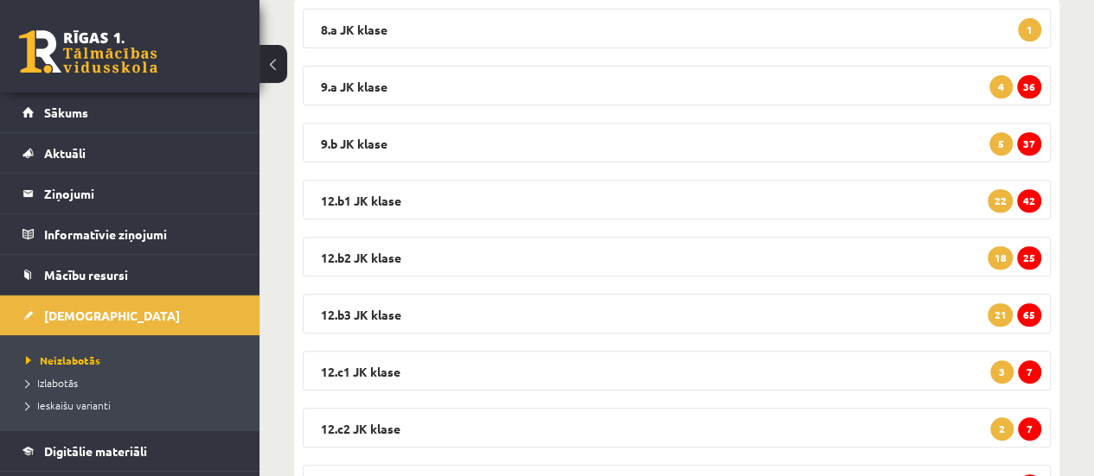
scroll to position [318, 0]
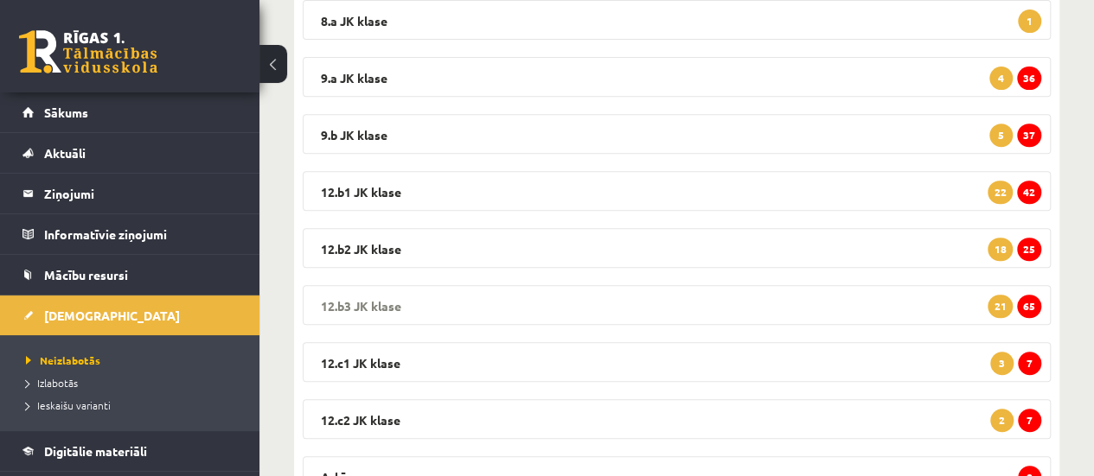
click at [1026, 307] on span "65" at bounding box center [1029, 306] width 24 height 23
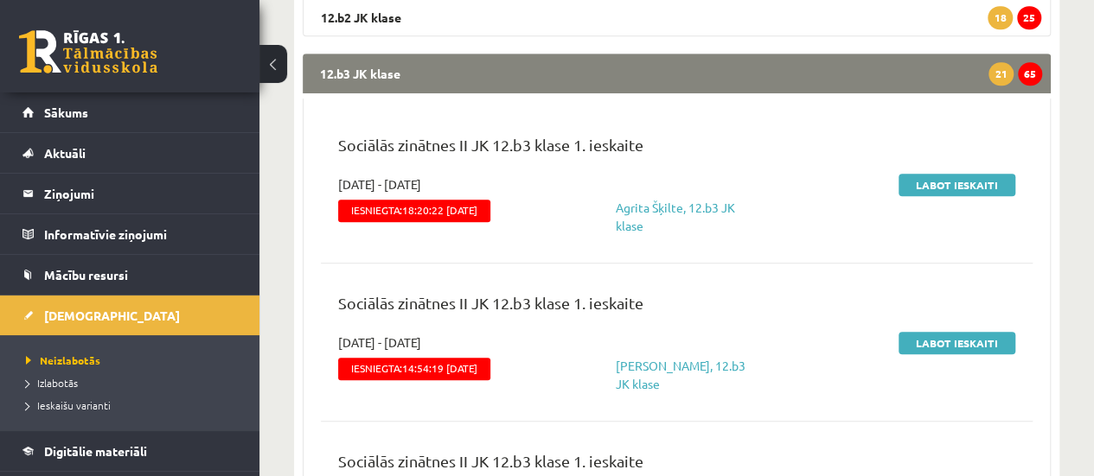
scroll to position [515, 0]
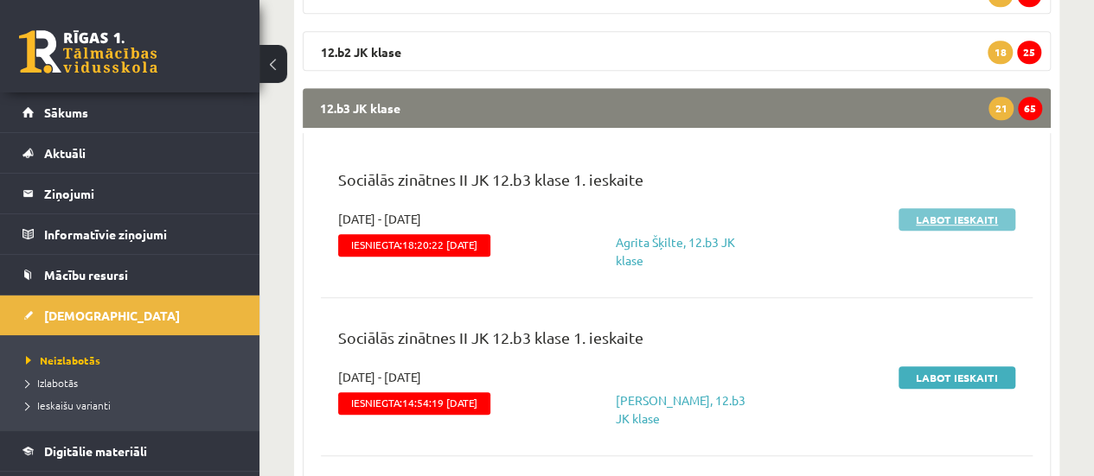
click at [930, 221] on link "Labot ieskaiti" at bounding box center [956, 219] width 117 height 22
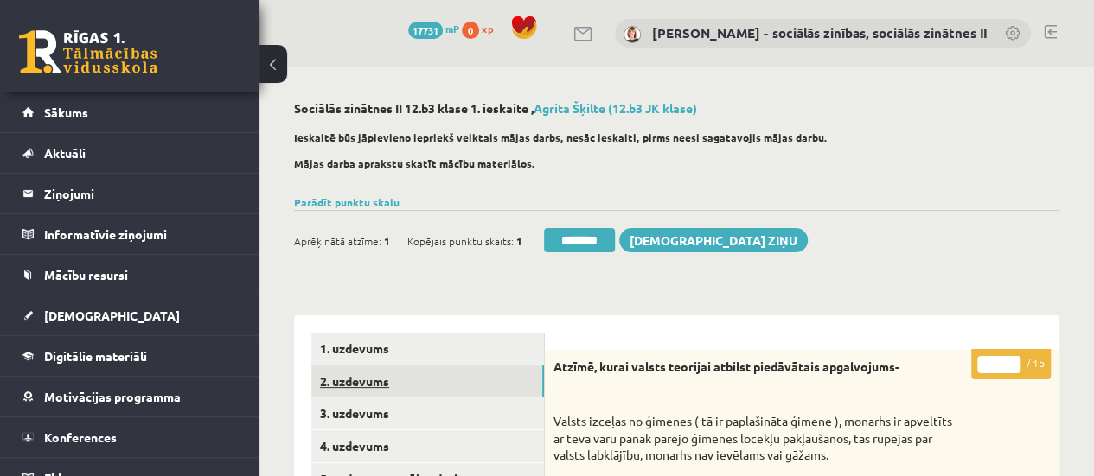
click at [512, 381] on link "2. uzdevums" at bounding box center [427, 382] width 233 height 32
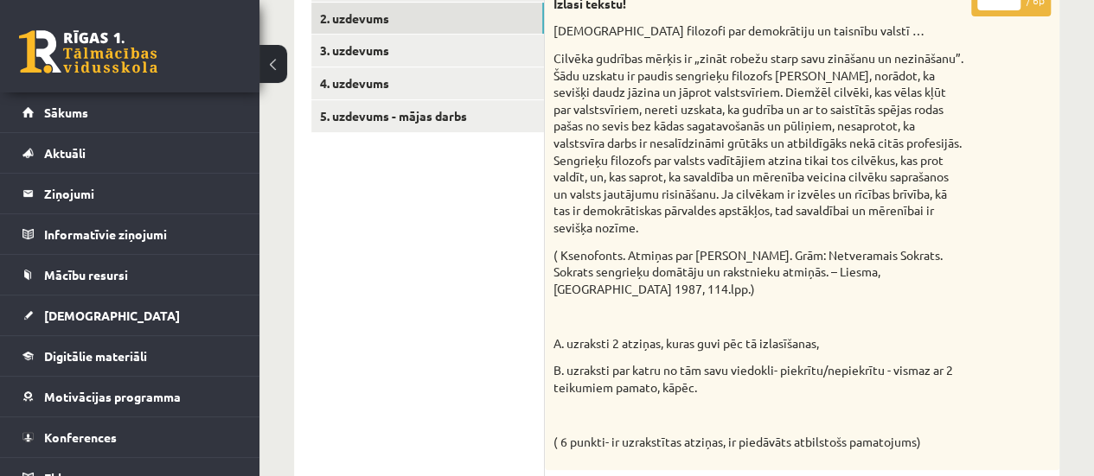
scroll to position [258, 0]
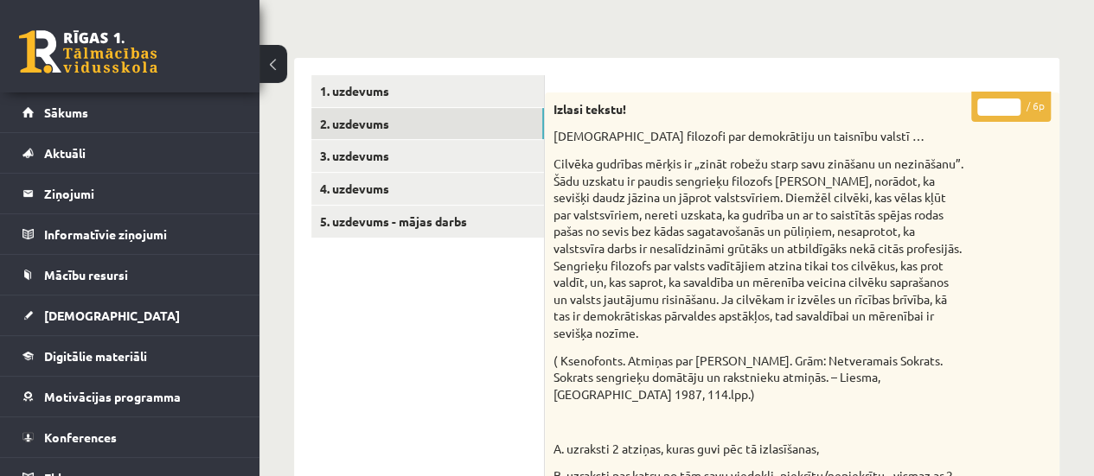
type input "*"
click at [1012, 103] on input "*" at bounding box center [998, 107] width 43 height 17
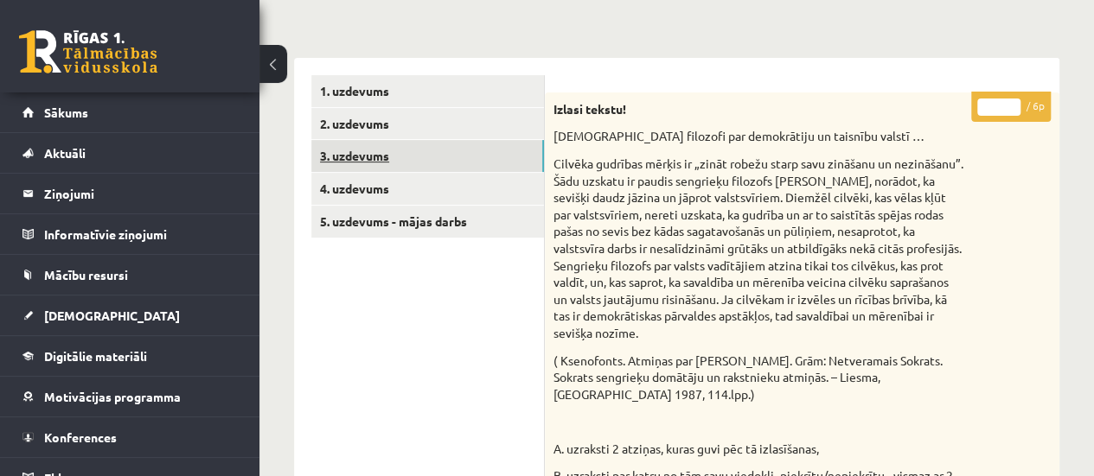
click at [502, 156] on link "3. uzdevums" at bounding box center [427, 156] width 233 height 32
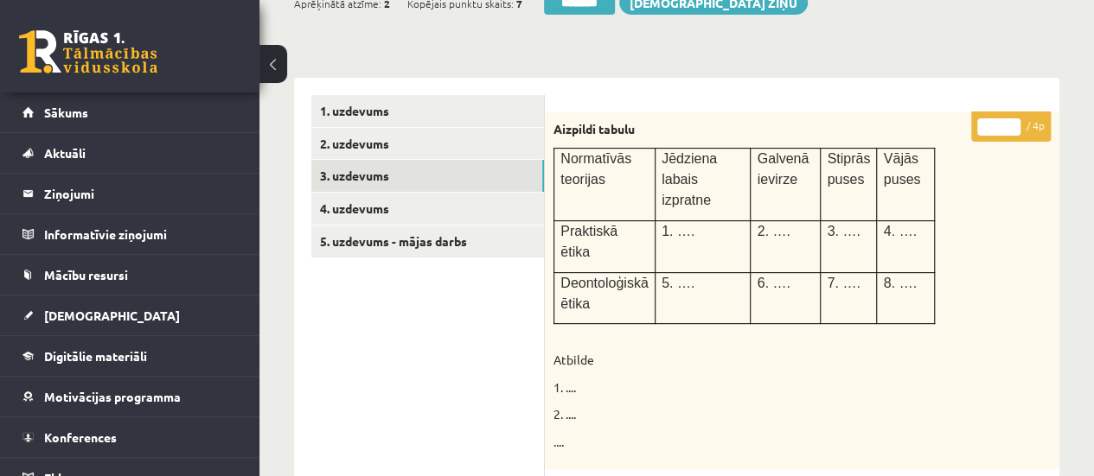
scroll to position [214, 0]
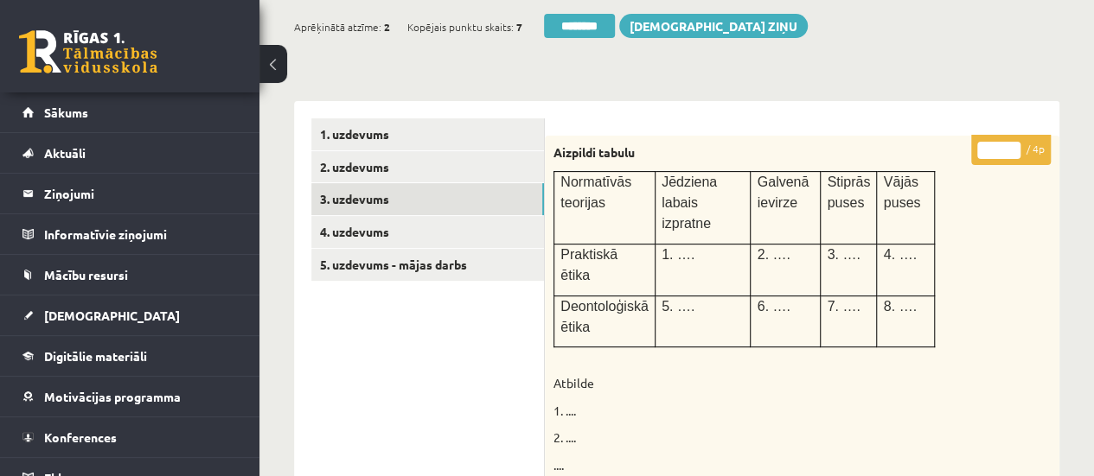
type input "*"
click at [1007, 144] on input "*" at bounding box center [998, 150] width 43 height 17
click at [481, 232] on link "4. uzdevums" at bounding box center [427, 232] width 233 height 32
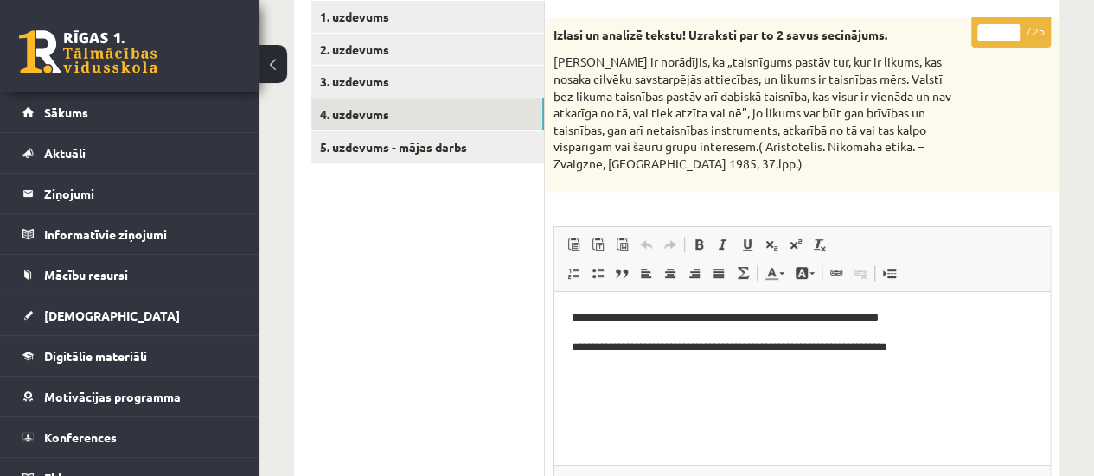
scroll to position [316, 0]
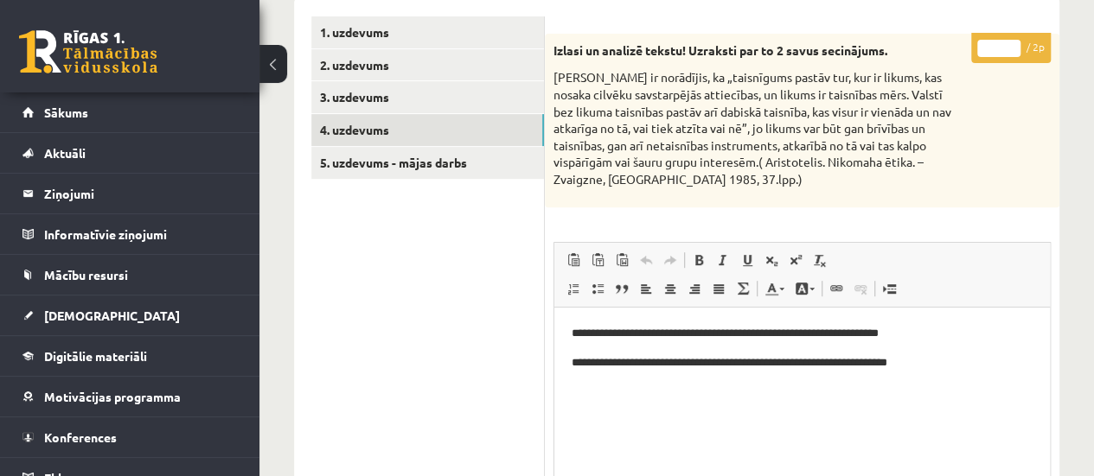
type input "*"
click at [1008, 42] on input "*" at bounding box center [998, 48] width 43 height 17
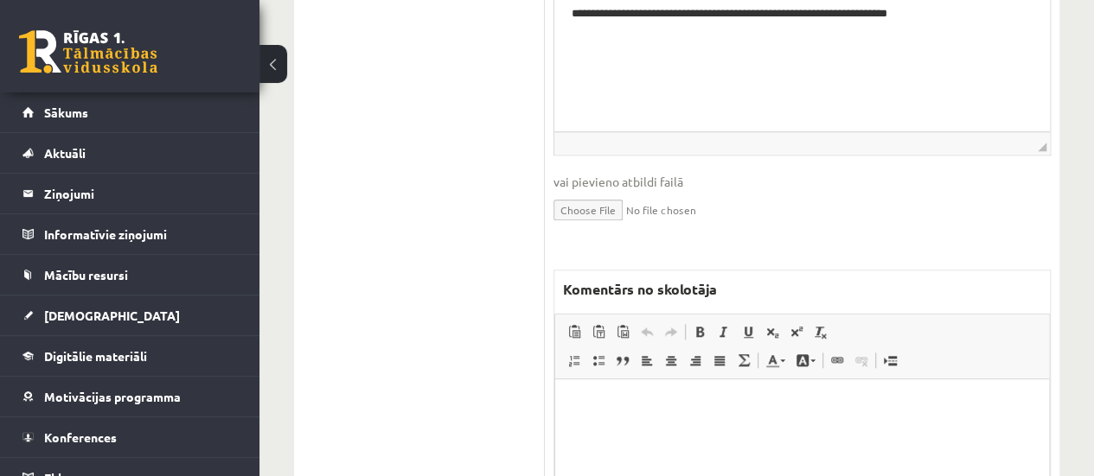
scroll to position [704, 0]
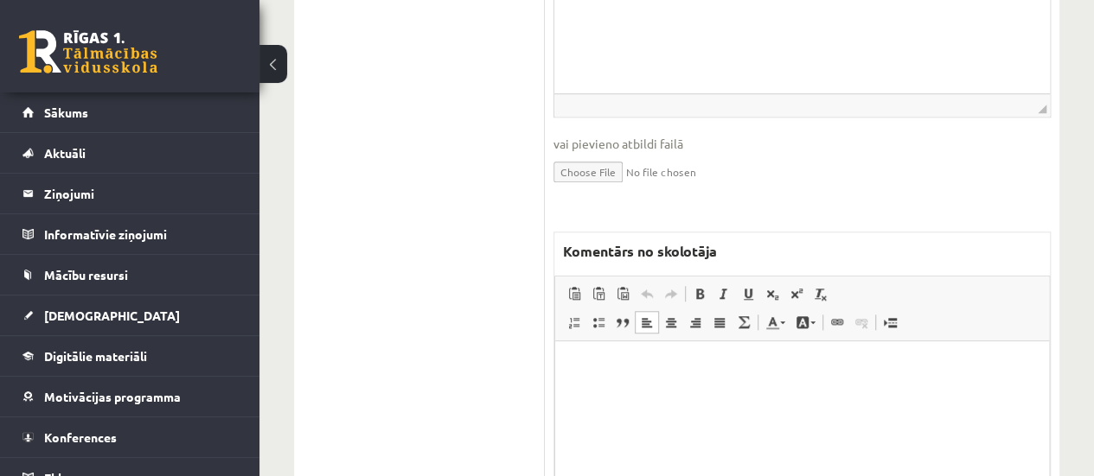
click at [706, 393] on html at bounding box center [802, 367] width 494 height 53
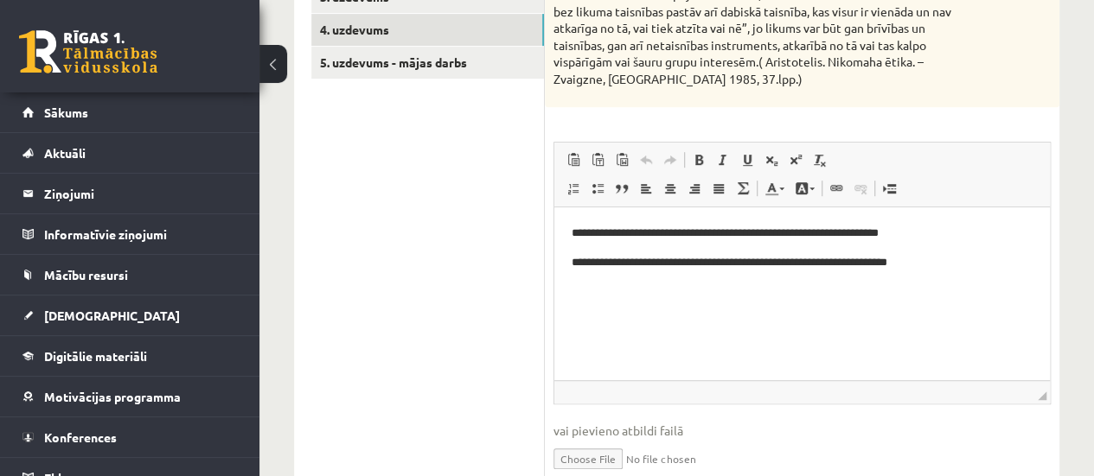
scroll to position [344, 0]
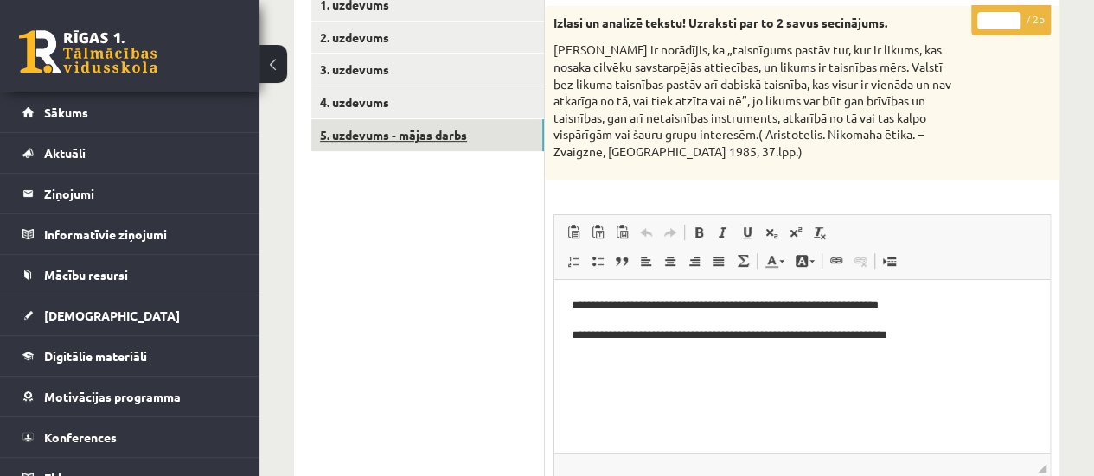
click at [388, 136] on link "5. uzdevums - mājas darbs" at bounding box center [427, 135] width 233 height 32
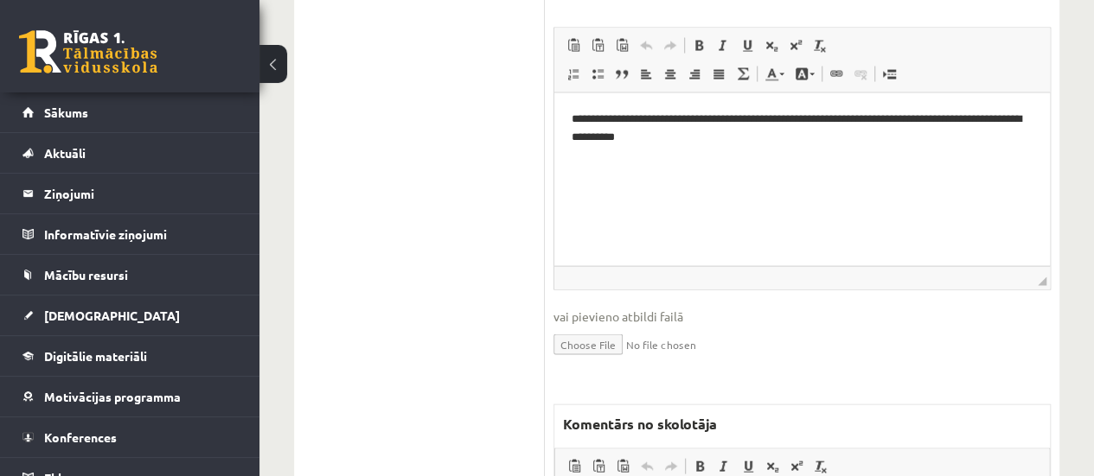
scroll to position [1704, 0]
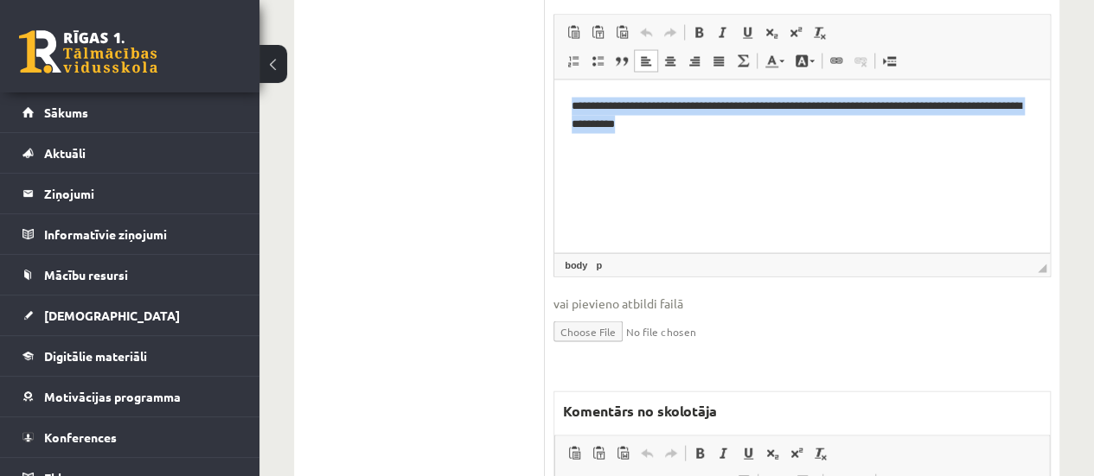
drag, startPoint x: 570, startPoint y: 105, endPoint x: 1036, endPoint y: 124, distance: 466.5
click at [1036, 124] on html "**********" at bounding box center [801, 115] width 495 height 71
copy p "**********"
click at [674, 150] on html "**********" at bounding box center [801, 115] width 495 height 71
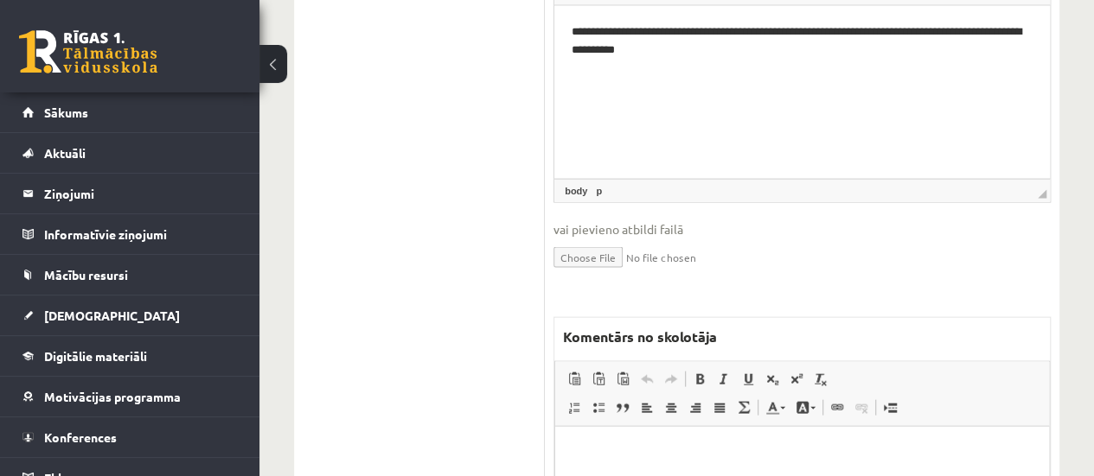
scroll to position [1785, 0]
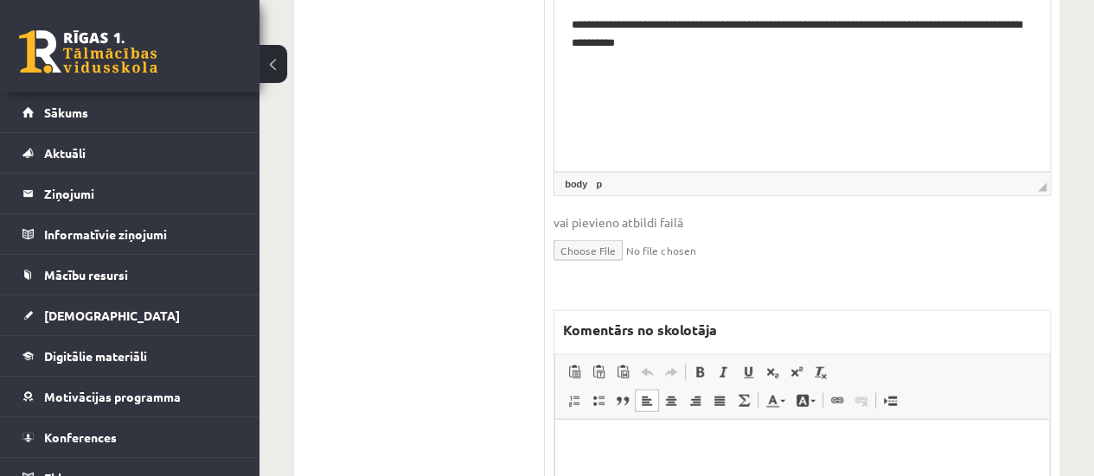
click at [610, 454] on html at bounding box center [802, 445] width 494 height 53
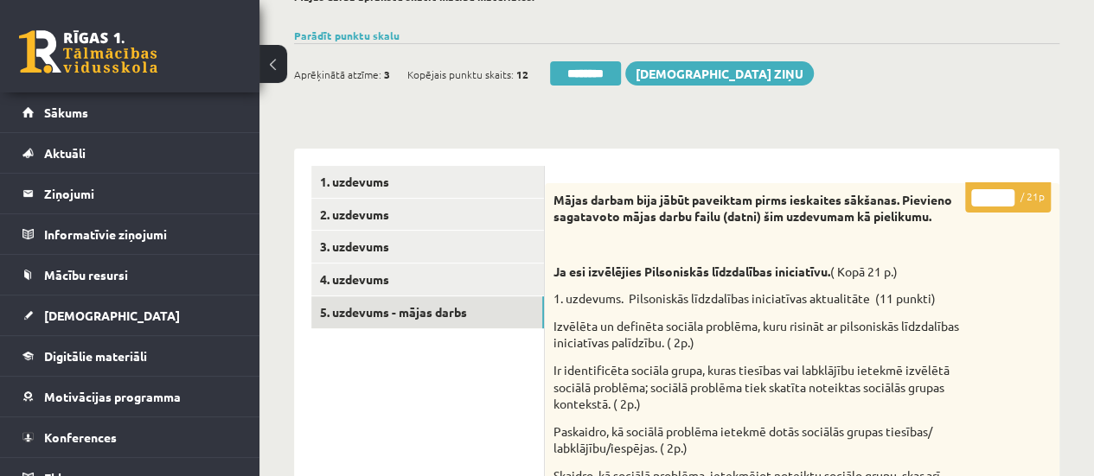
scroll to position [154, 0]
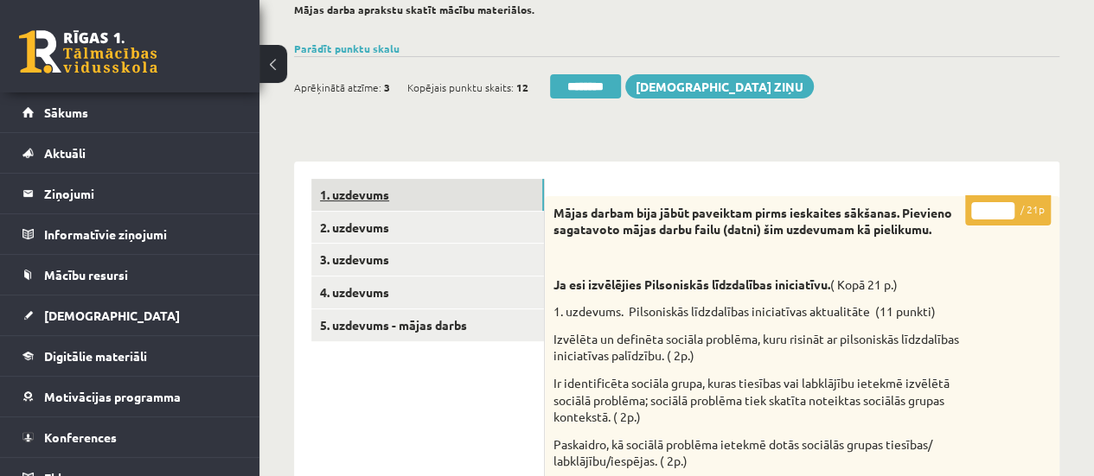
click at [474, 189] on link "1. uzdevums" at bounding box center [427, 195] width 233 height 32
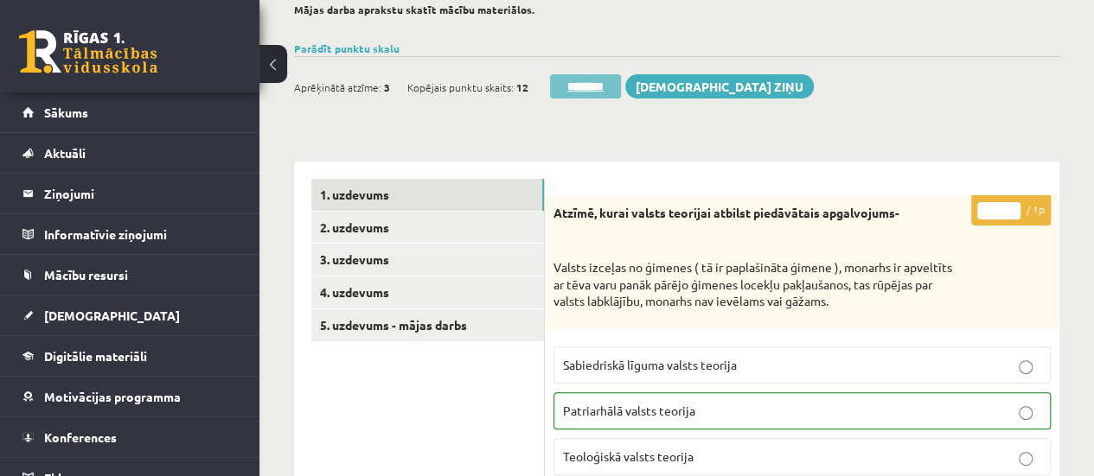
click at [588, 93] on input "********" at bounding box center [585, 86] width 71 height 24
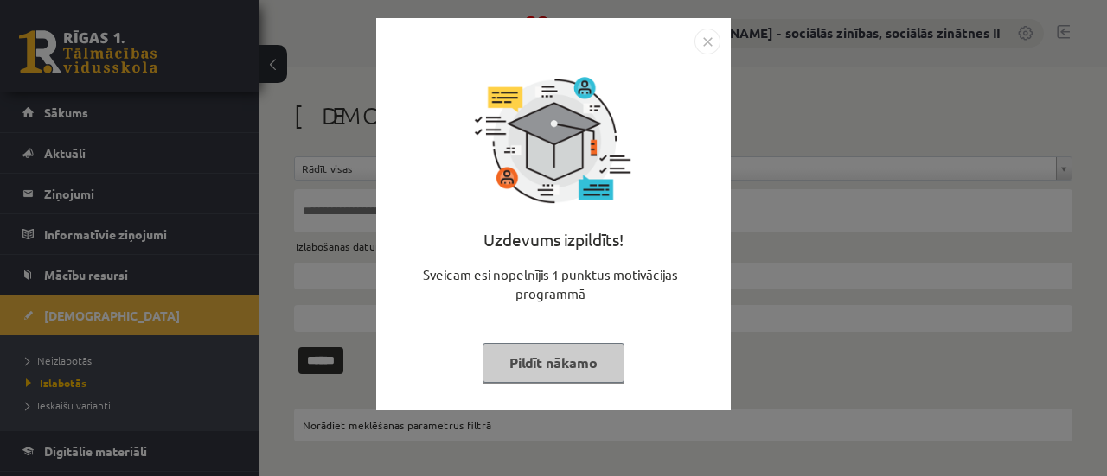
click at [547, 368] on button "Pildīt nākamo" at bounding box center [554, 363] width 142 height 40
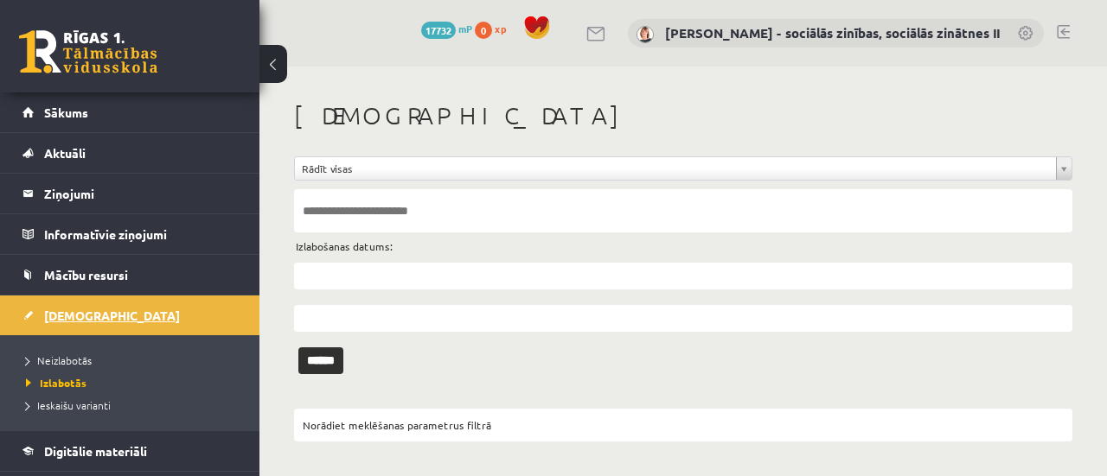
click at [74, 318] on span "[DEMOGRAPHIC_DATA]" at bounding box center [112, 316] width 136 height 16
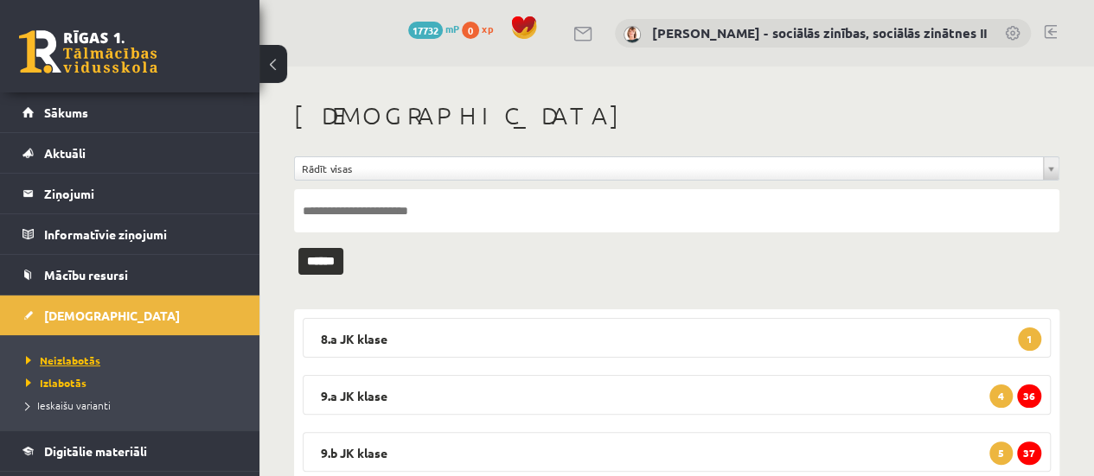
click at [61, 359] on span "Neizlabotās" at bounding box center [63, 361] width 74 height 14
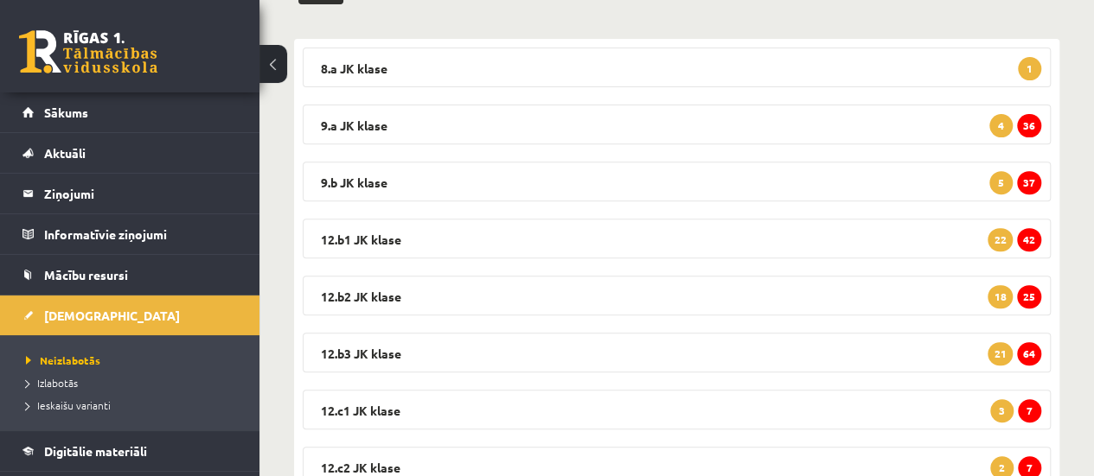
scroll to position [280, 0]
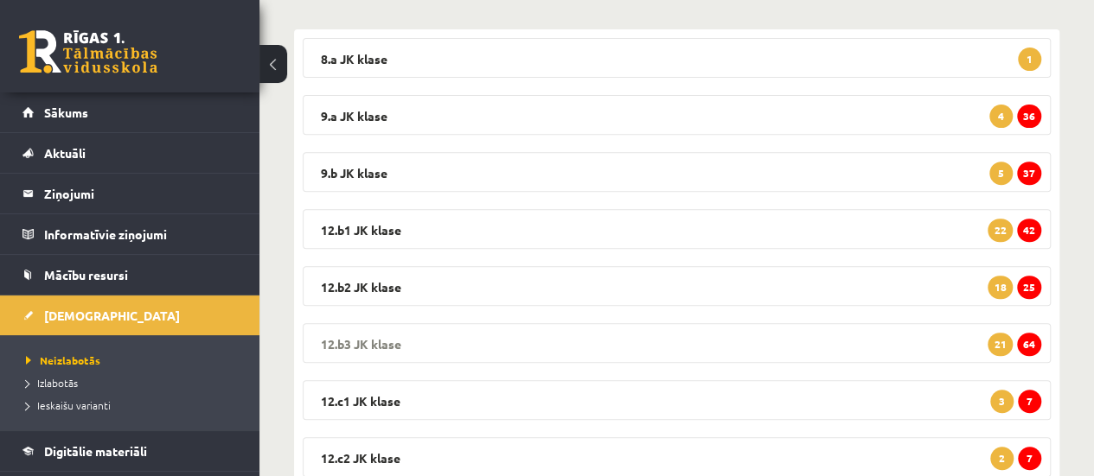
click at [1033, 340] on span "64" at bounding box center [1029, 344] width 24 height 23
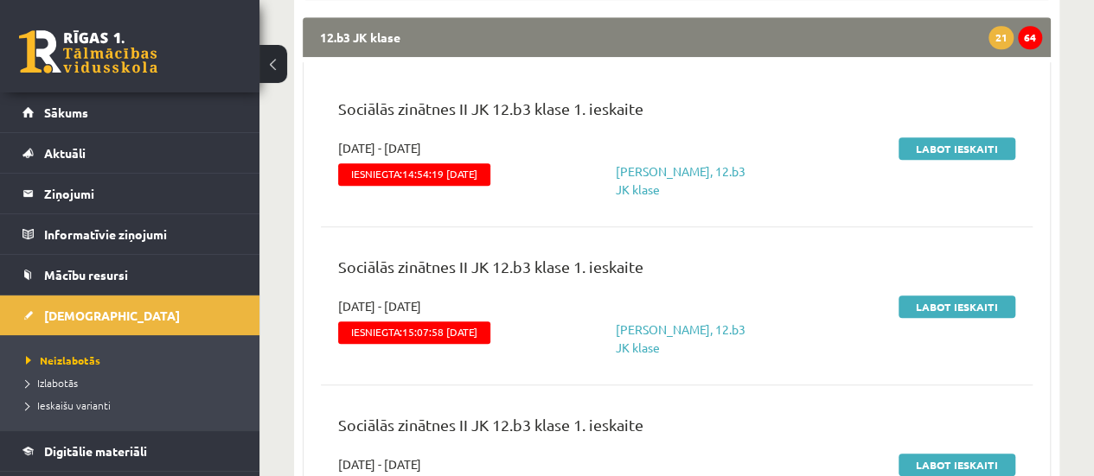
scroll to position [661, 0]
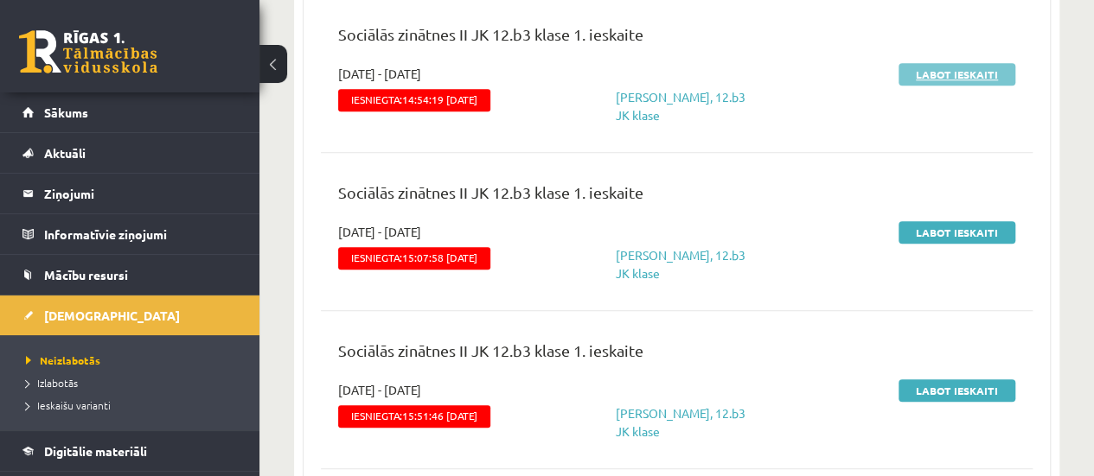
click at [947, 72] on link "Labot ieskaiti" at bounding box center [956, 74] width 117 height 22
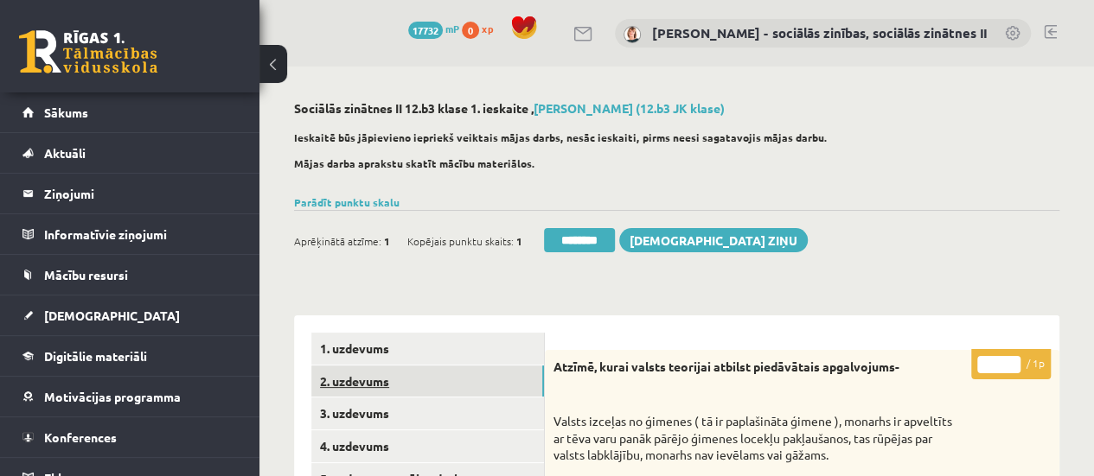
click at [422, 387] on link "2. uzdevums" at bounding box center [427, 382] width 233 height 32
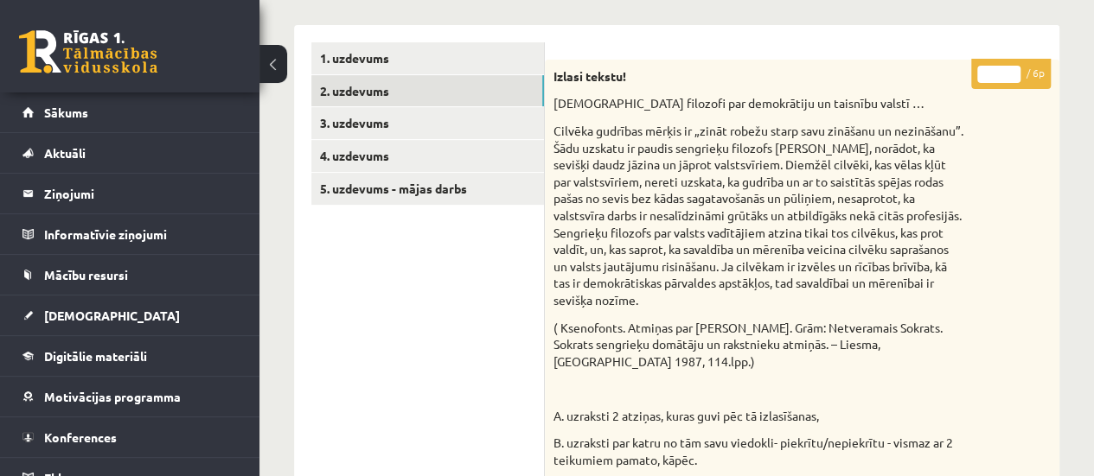
scroll to position [284, 0]
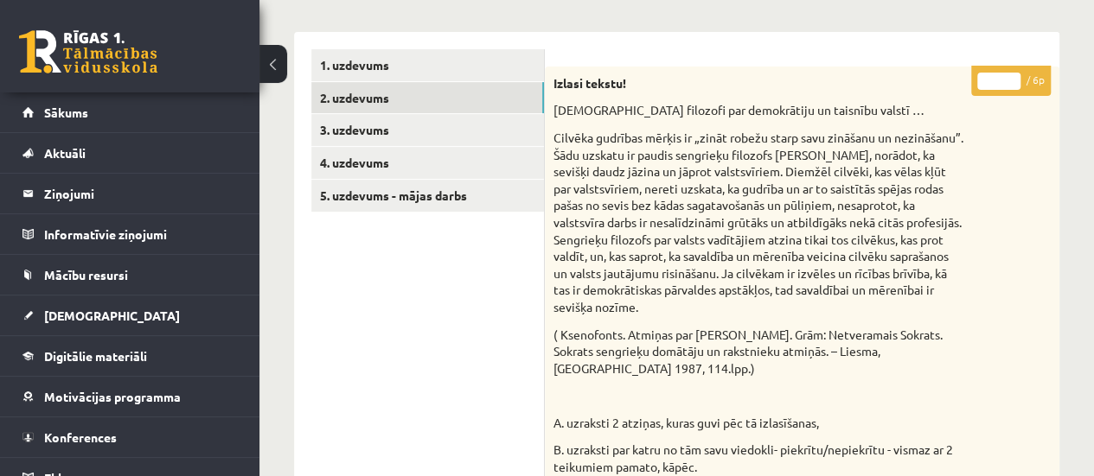
type input "*"
click at [1013, 73] on input "*" at bounding box center [998, 81] width 43 height 17
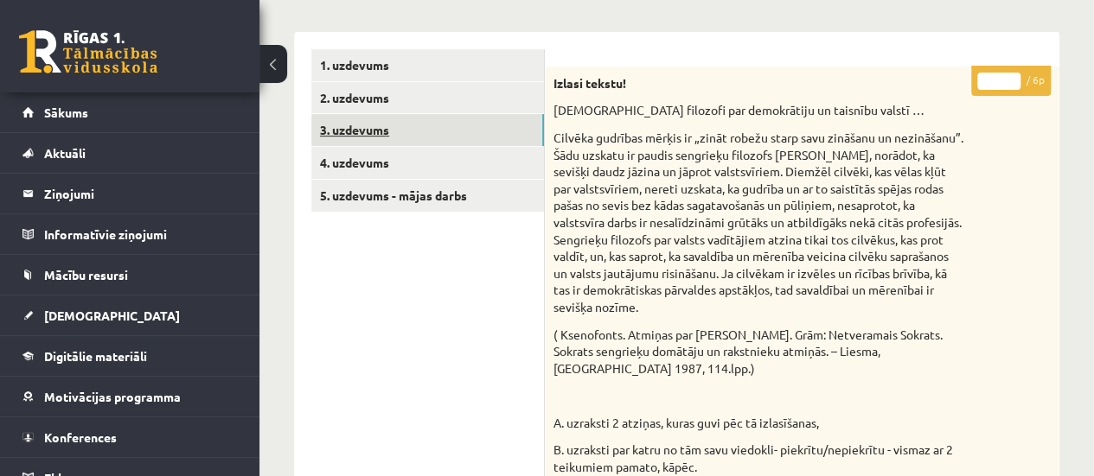
click at [420, 127] on link "3. uzdevums" at bounding box center [427, 130] width 233 height 32
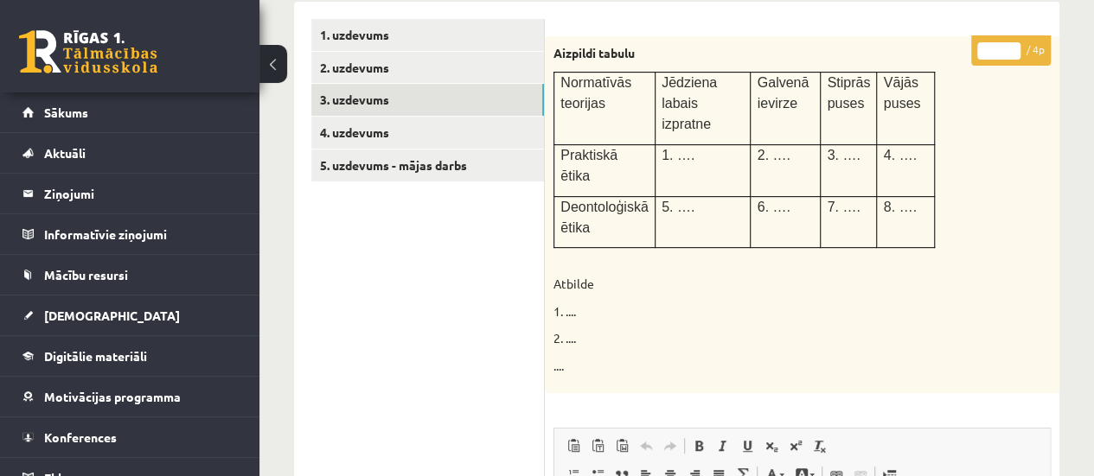
scroll to position [312, 0]
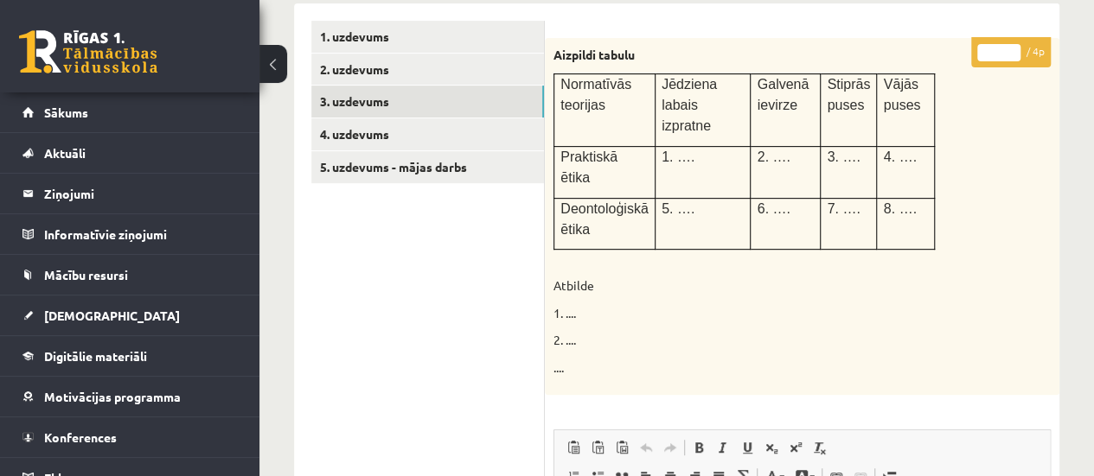
type input "*"
click at [1009, 48] on input "*" at bounding box center [998, 52] width 43 height 17
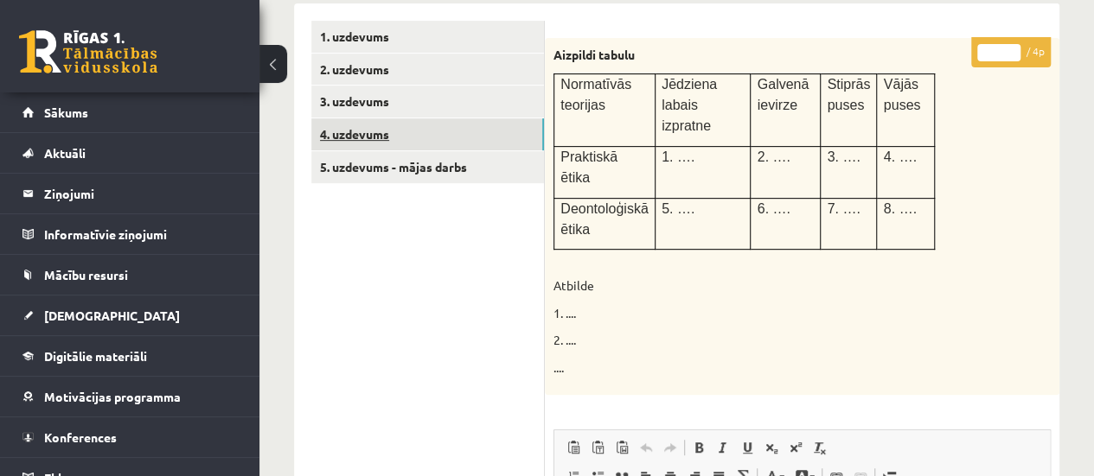
click at [443, 129] on link "4. uzdevums" at bounding box center [427, 134] width 233 height 32
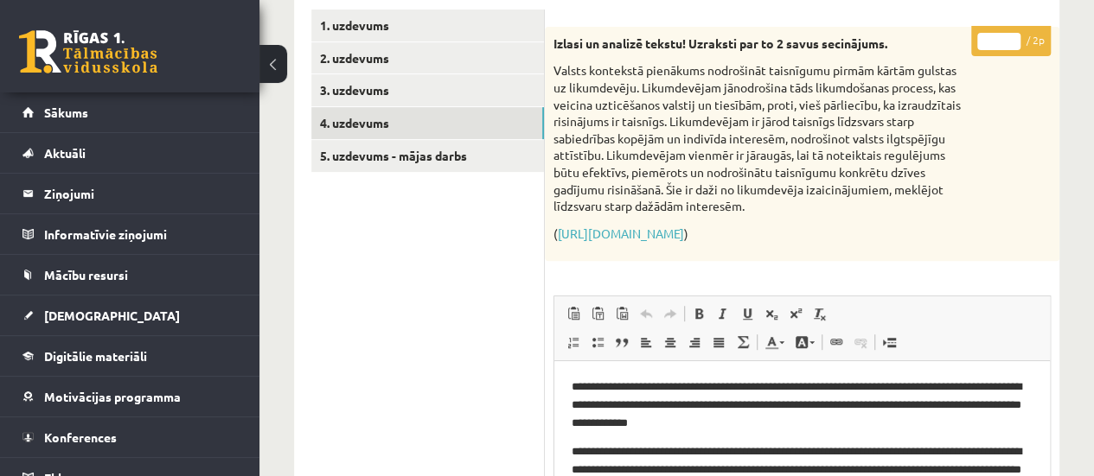
scroll to position [317, 0]
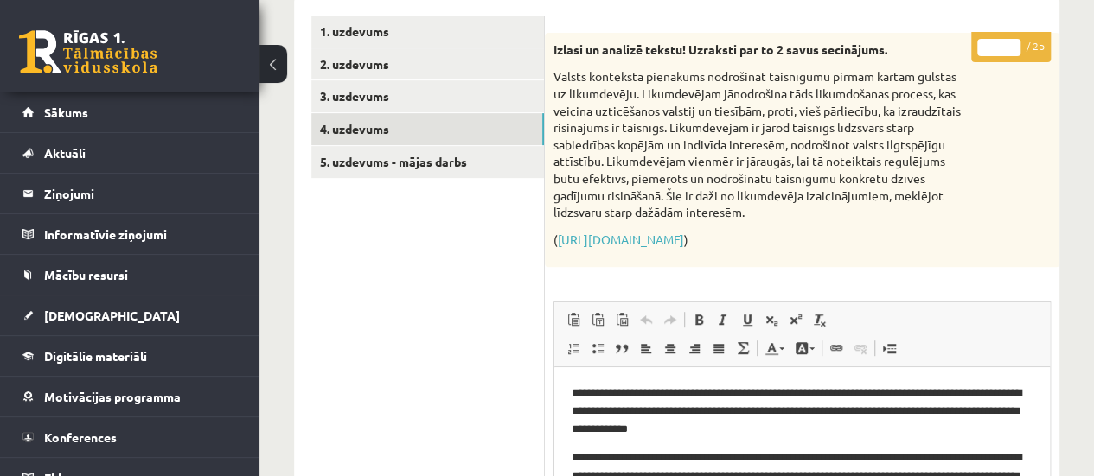
type input "*"
click at [1012, 41] on input "*" at bounding box center [998, 47] width 43 height 17
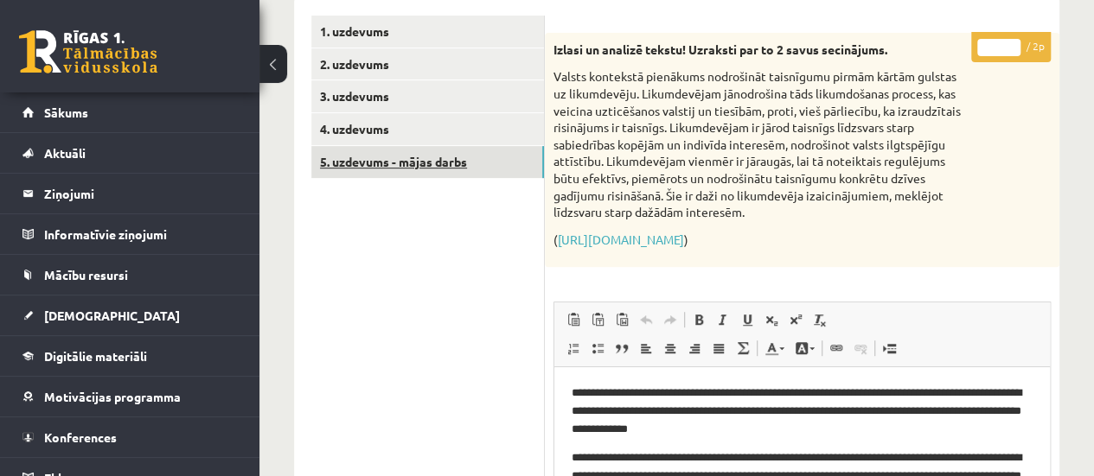
click at [427, 163] on link "5. uzdevums - mājas darbs" at bounding box center [427, 162] width 233 height 32
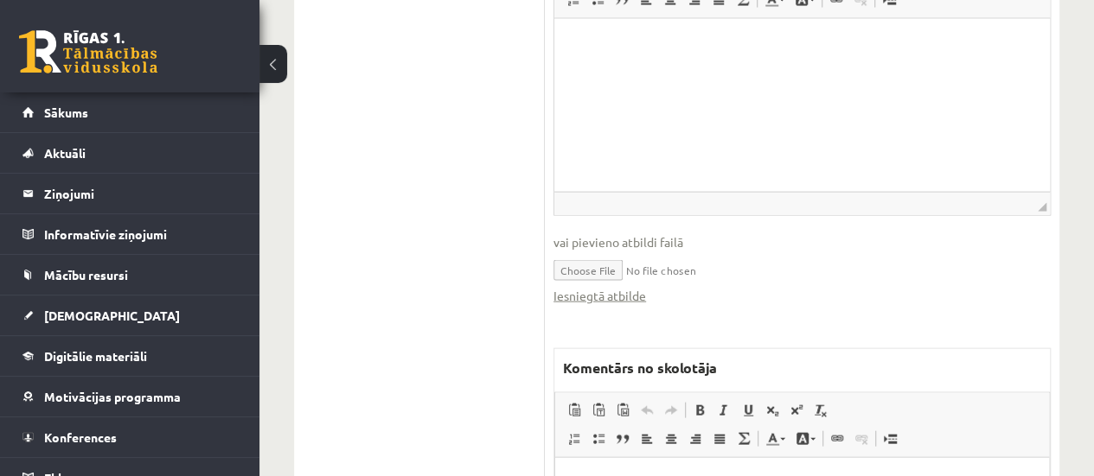
scroll to position [1768, 0]
click at [621, 290] on link "Iesniegtā atbilde" at bounding box center [599, 293] width 93 height 18
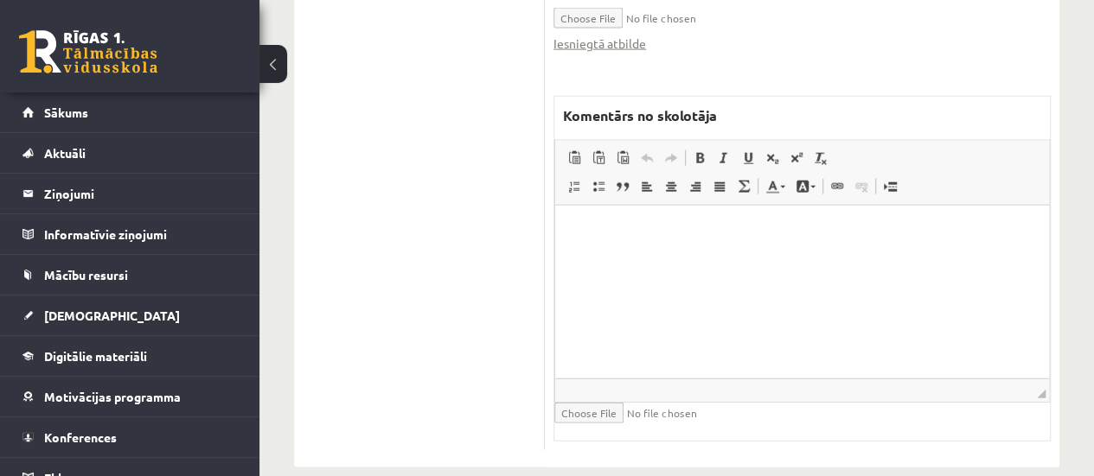
scroll to position [2021, 0]
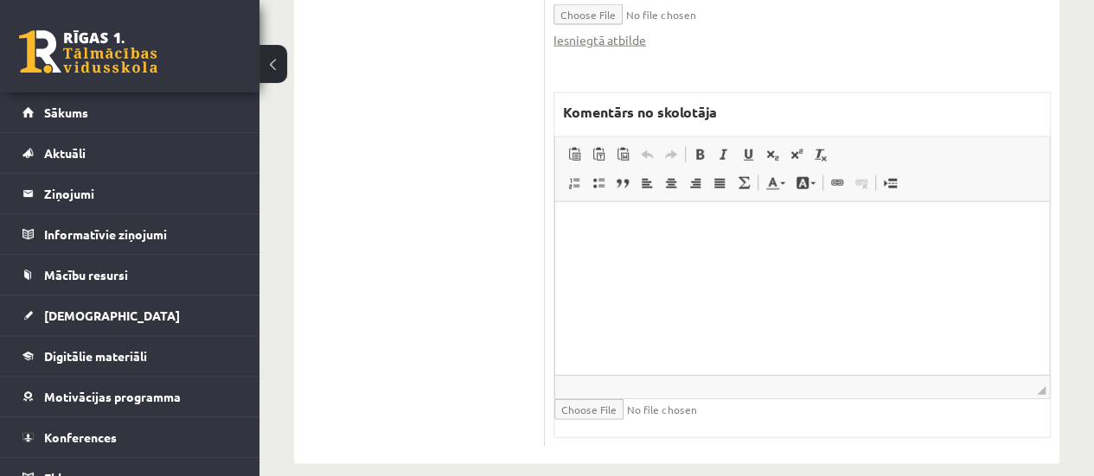
click at [680, 227] on p "Bagātinātā teksta redaktors, wiswyg-editor-47433834267180-1760212651-968" at bounding box center [801, 228] width 459 height 18
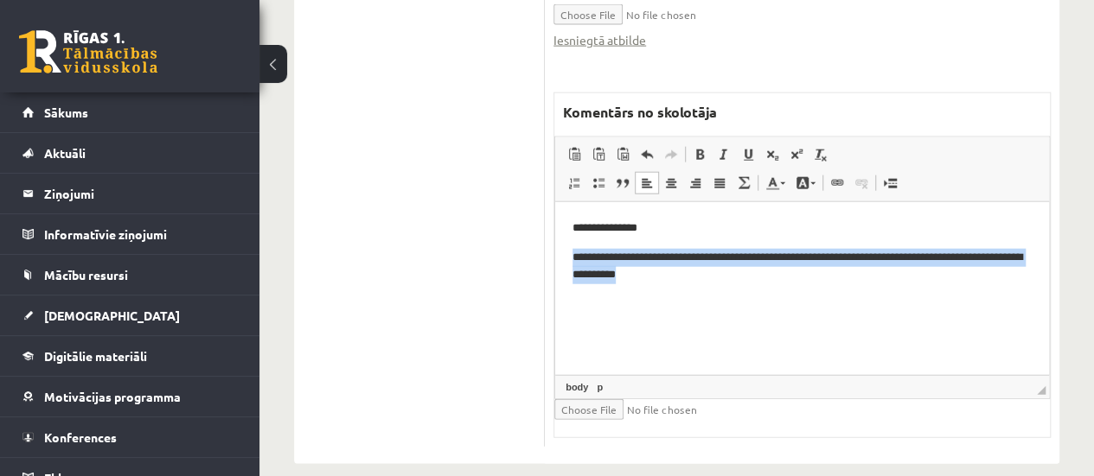
drag, startPoint x: 571, startPoint y: 259, endPoint x: 1042, endPoint y: 297, distance: 472.8
click at [1042, 297] on html "**********" at bounding box center [802, 250] width 494 height 99
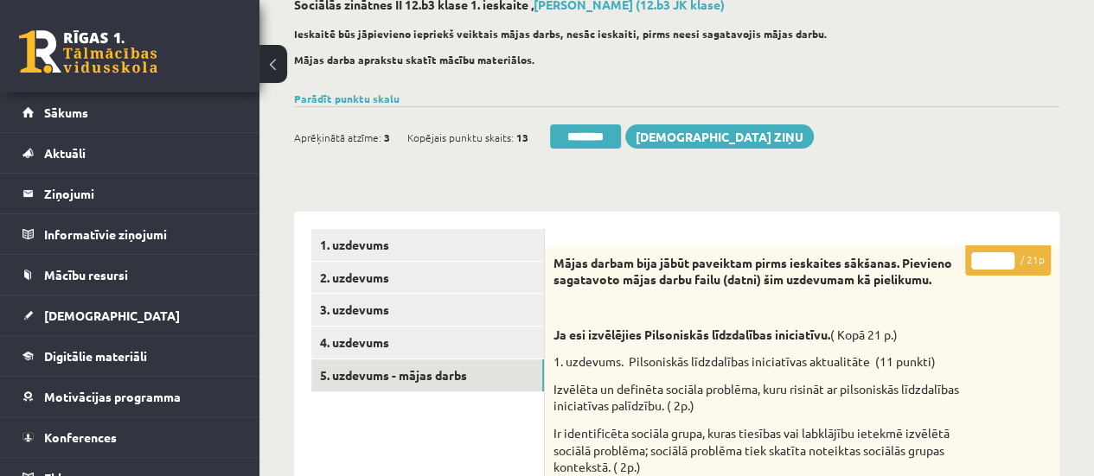
scroll to position [104, 0]
click at [1006, 253] on input "*" at bounding box center [992, 260] width 43 height 17
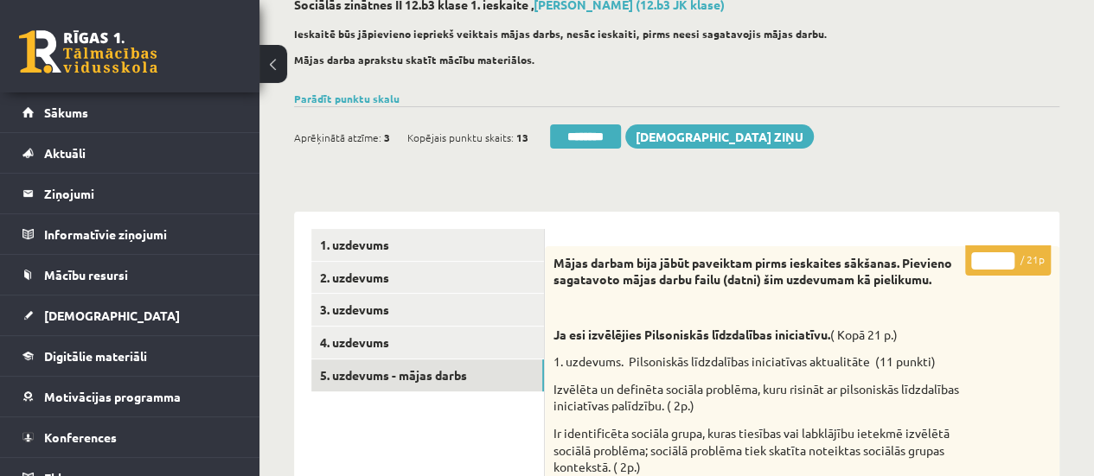
type input "*"
click at [1006, 253] on input "*" at bounding box center [992, 260] width 43 height 17
click at [505, 245] on link "1. uzdevums" at bounding box center [427, 245] width 233 height 32
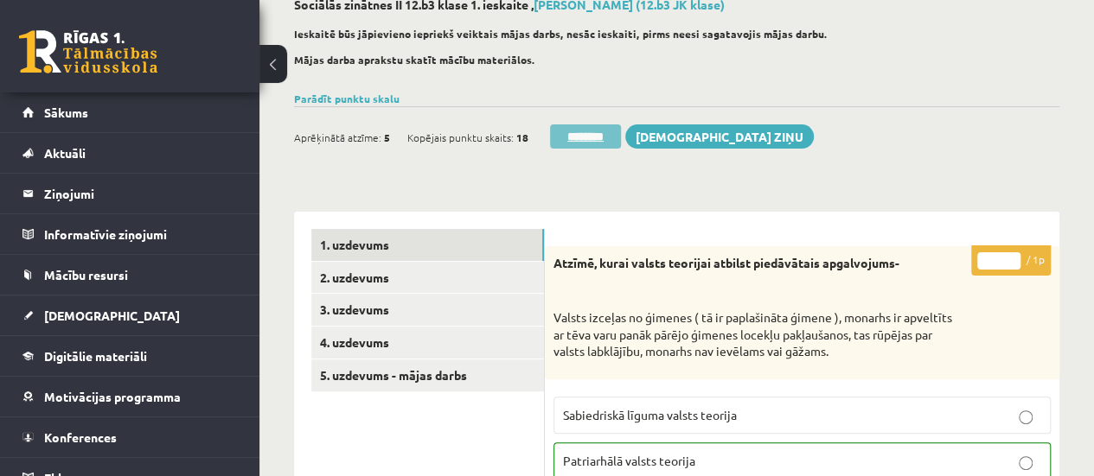
click at [588, 140] on input "********" at bounding box center [585, 137] width 71 height 24
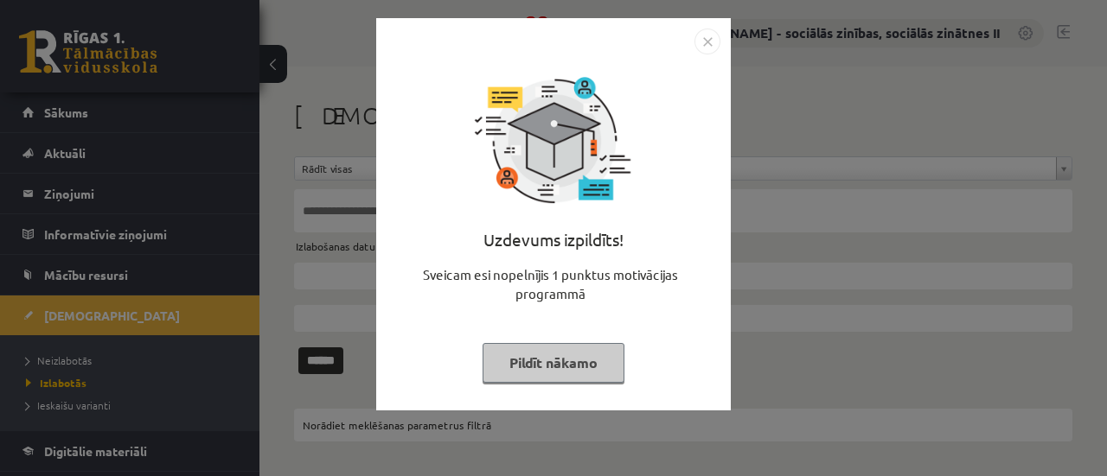
click at [642, 60] on div "Uzdevums izpildīts! Sveicam esi nopelnījis 1 punktus motivācijas programmā Pild…" at bounding box center [554, 227] width 334 height 346
click at [560, 369] on button "Pildīt nākamo" at bounding box center [554, 363] width 142 height 40
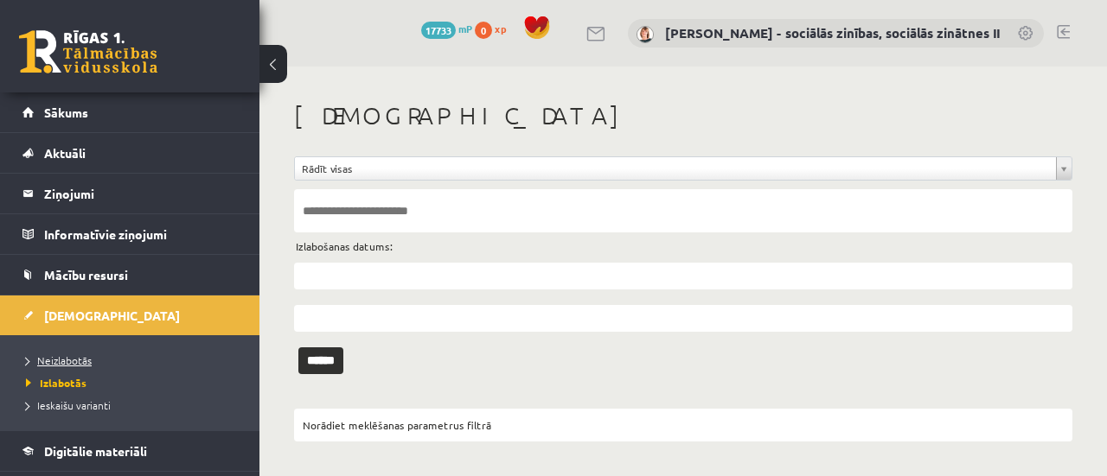
click at [63, 359] on span "Neizlabotās" at bounding box center [59, 361] width 66 height 14
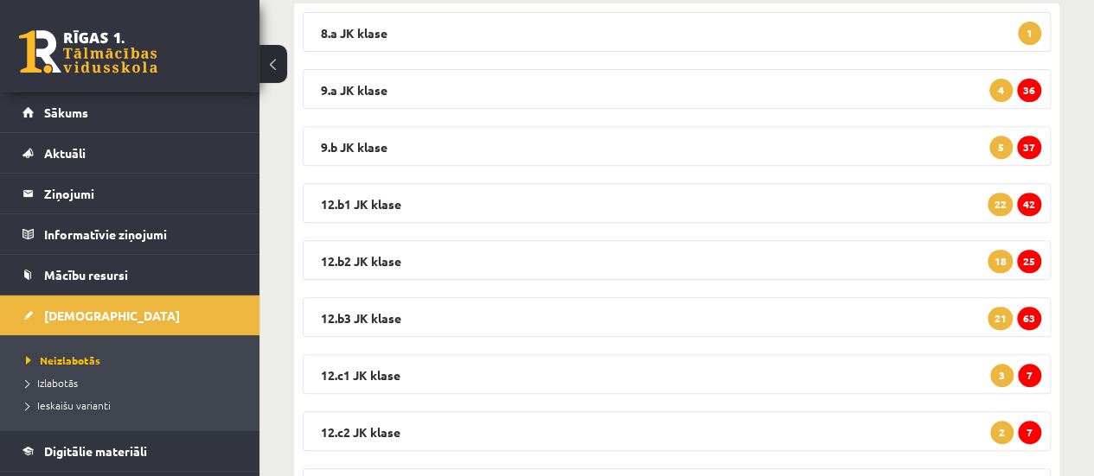
scroll to position [339, 0]
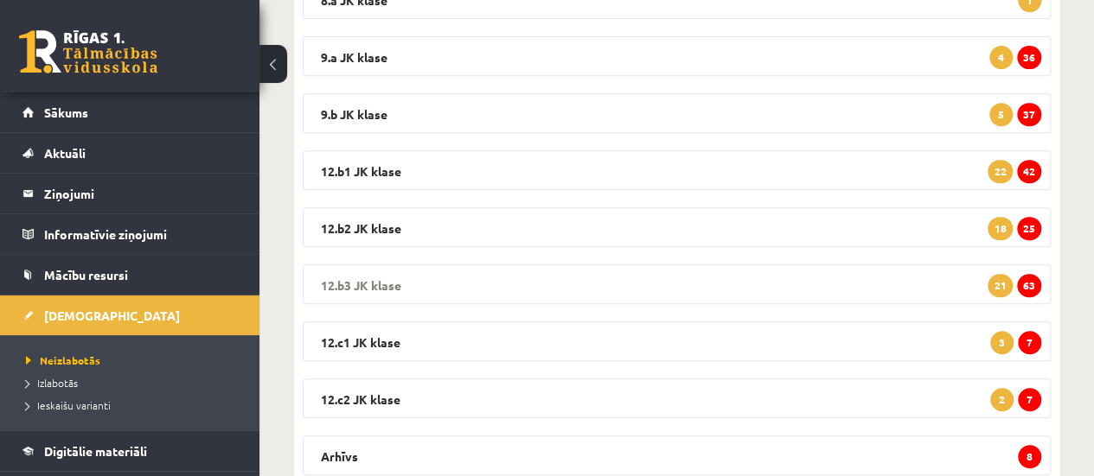
click at [1036, 286] on span "63" at bounding box center [1029, 285] width 24 height 23
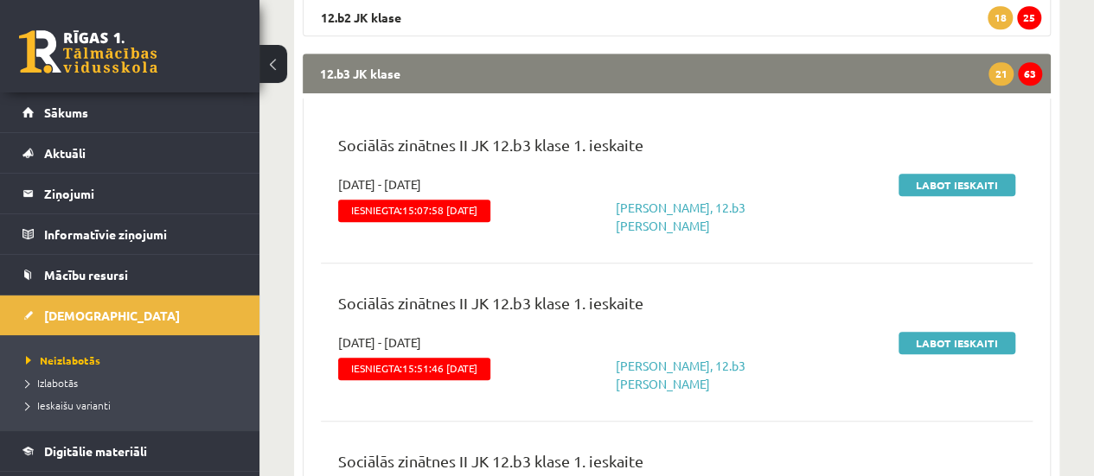
scroll to position [569, 0]
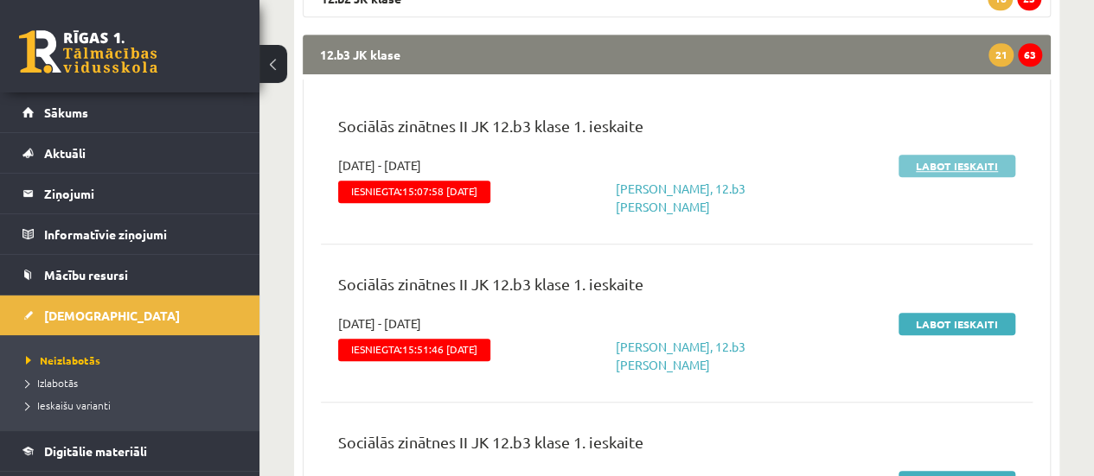
click at [936, 163] on link "Labot ieskaiti" at bounding box center [956, 166] width 117 height 22
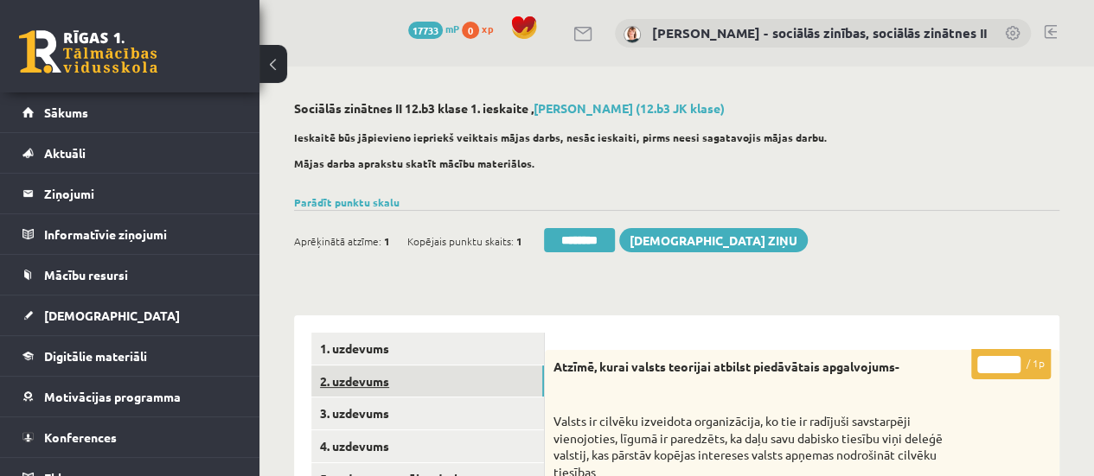
click at [395, 380] on link "2. uzdevums" at bounding box center [427, 382] width 233 height 32
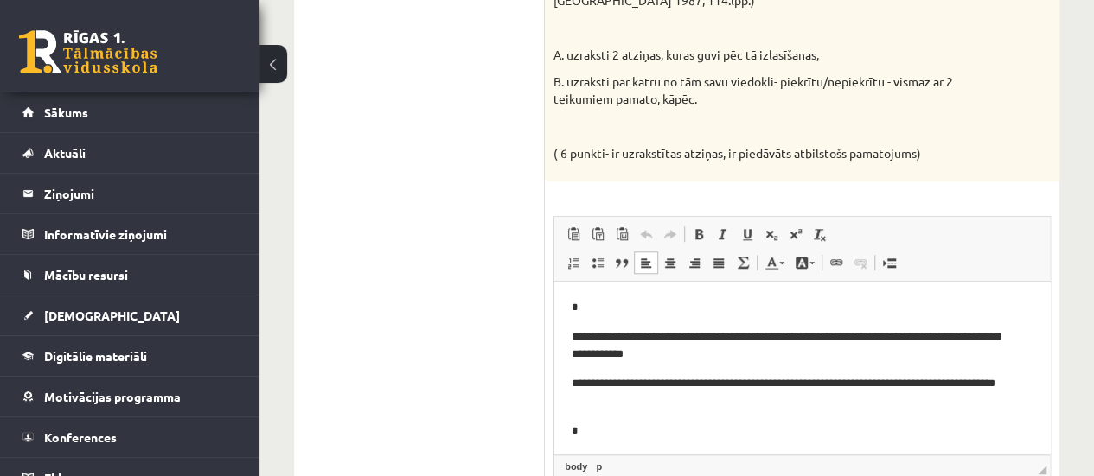
scroll to position [97, 0]
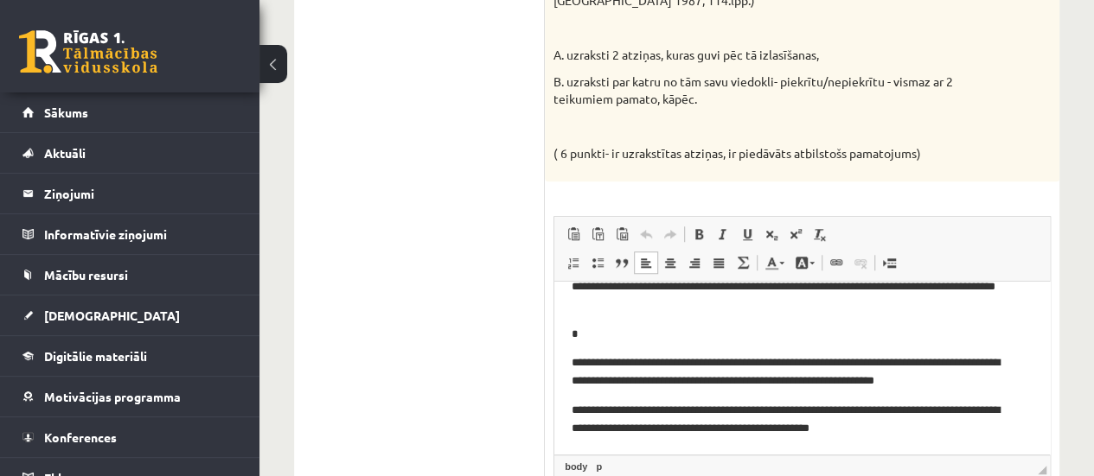
drag, startPoint x: 1044, startPoint y: 342, endPoint x: 1616, endPoint y: 706, distance: 678.4
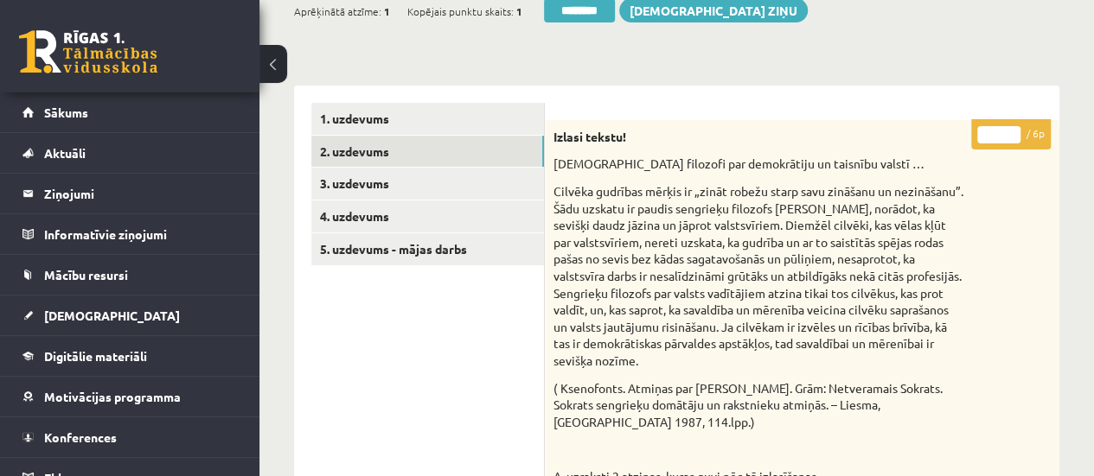
type input "*"
click at [1010, 127] on input "*" at bounding box center [998, 134] width 43 height 17
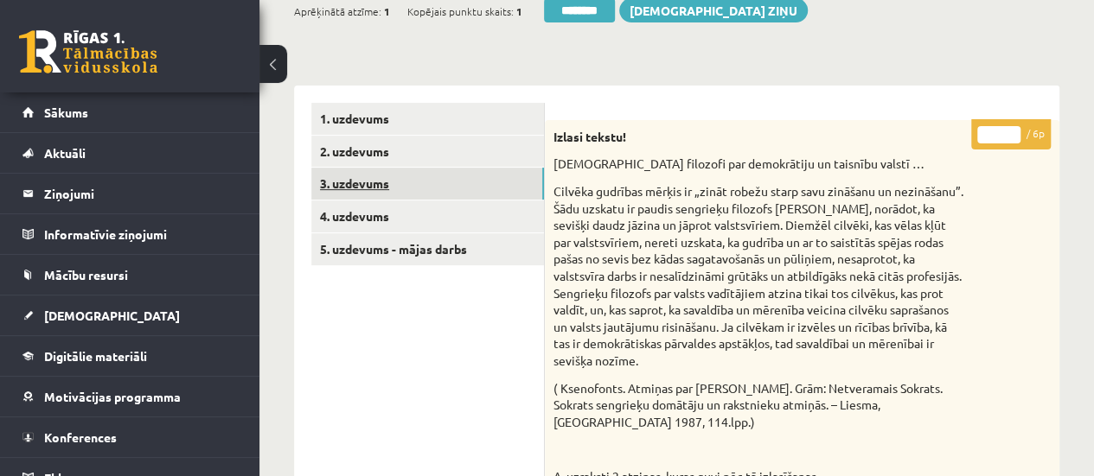
click at [400, 181] on link "3. uzdevums" at bounding box center [427, 184] width 233 height 32
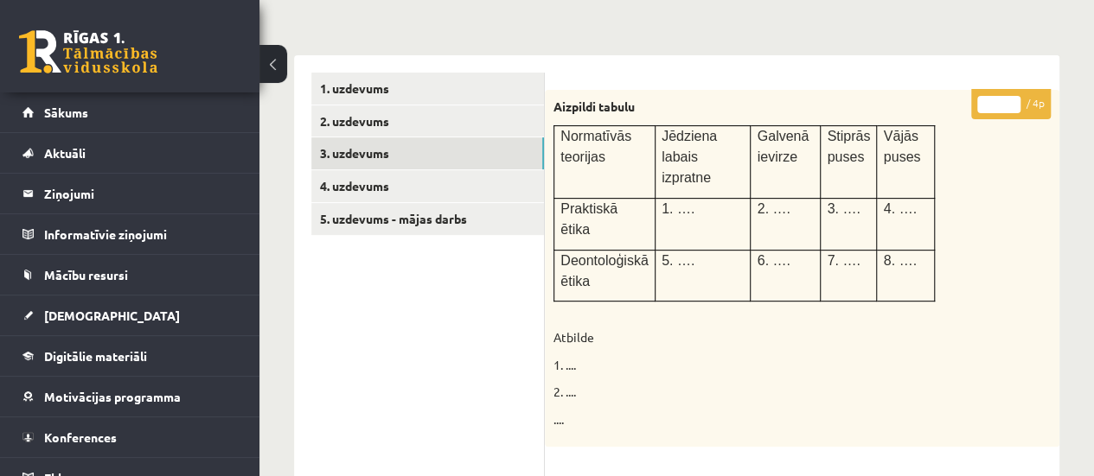
scroll to position [226, 0]
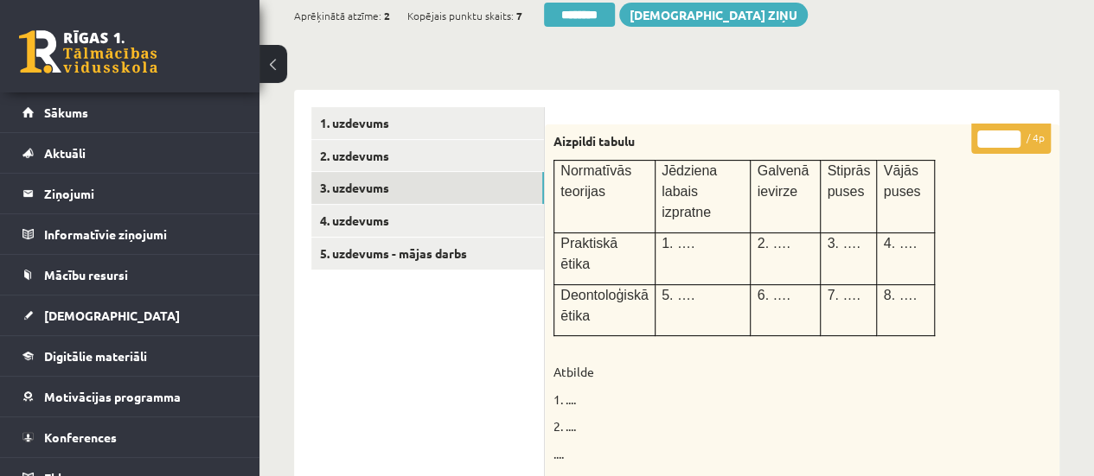
type input "*"
click at [1010, 132] on input "*" at bounding box center [998, 139] width 43 height 17
click at [426, 217] on link "4. uzdevums" at bounding box center [427, 221] width 233 height 32
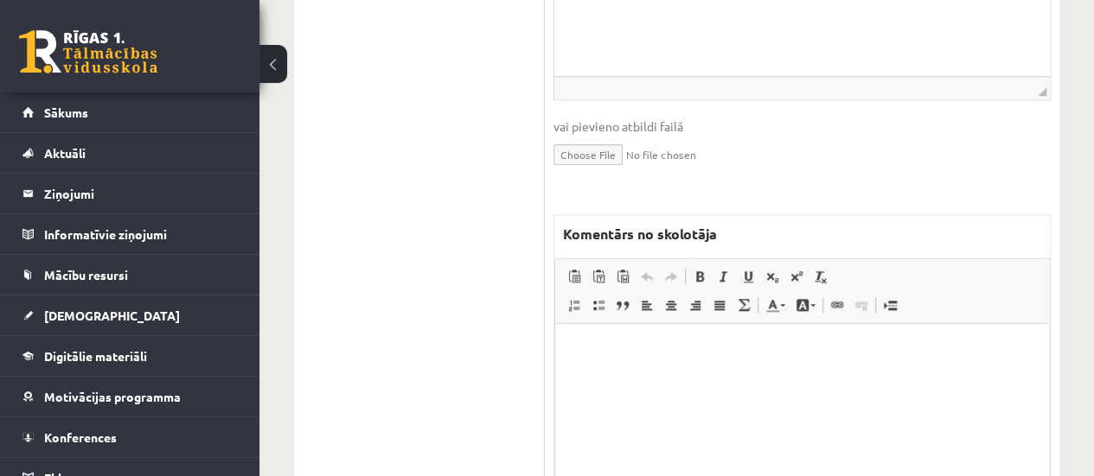
scroll to position [754, 0]
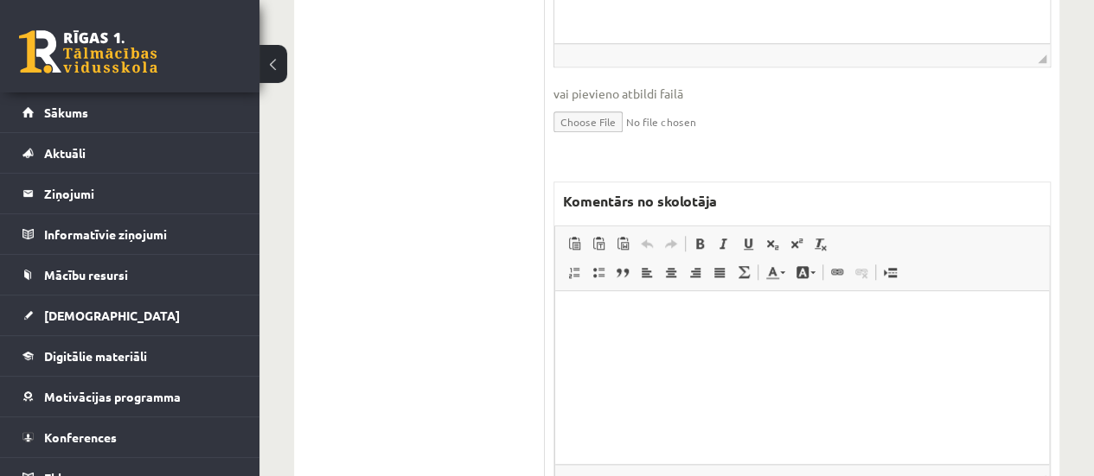
click at [706, 343] on html at bounding box center [802, 317] width 494 height 53
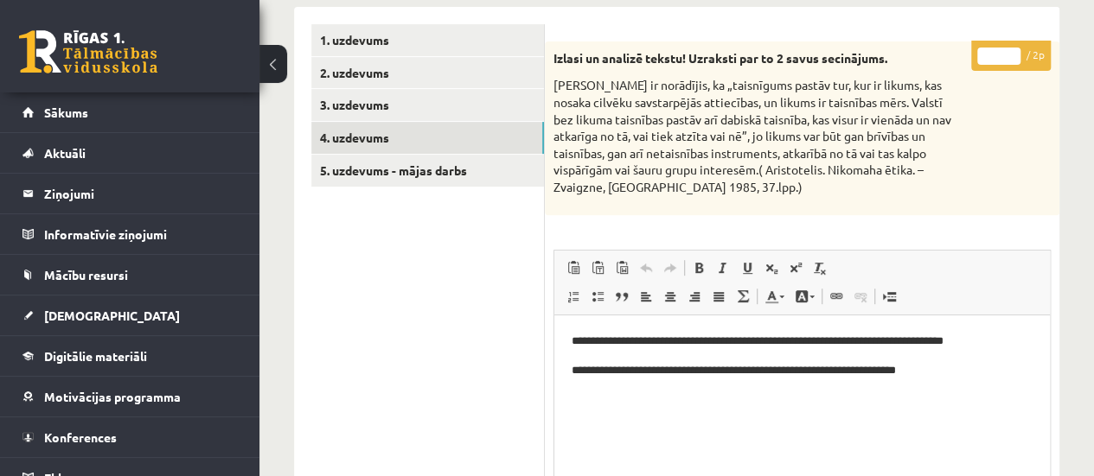
scroll to position [291, 0]
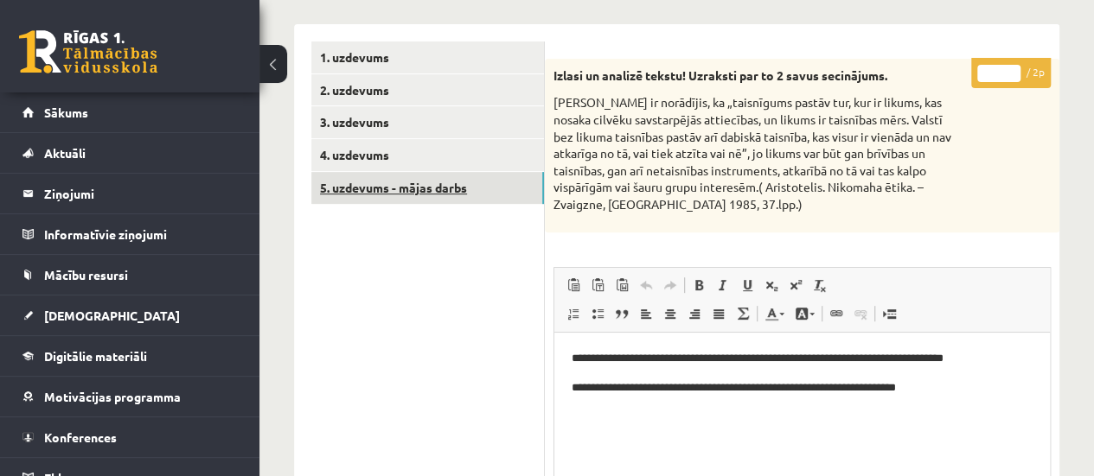
click at [524, 194] on link "5. uzdevums - mājas darbs" at bounding box center [427, 188] width 233 height 32
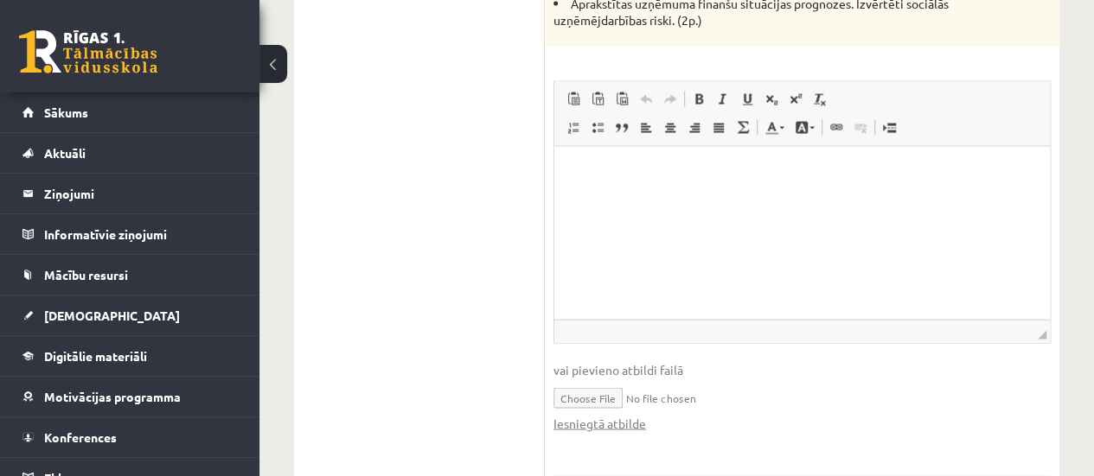
scroll to position [1716, 0]
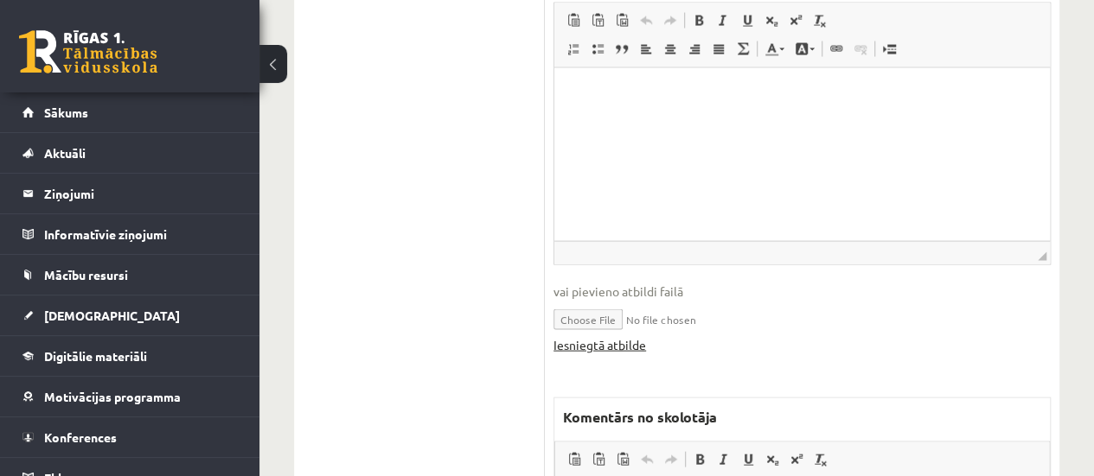
click at [588, 338] on link "Iesniegtā atbilde" at bounding box center [599, 345] width 93 height 18
